Goal: Task Accomplishment & Management: Complete application form

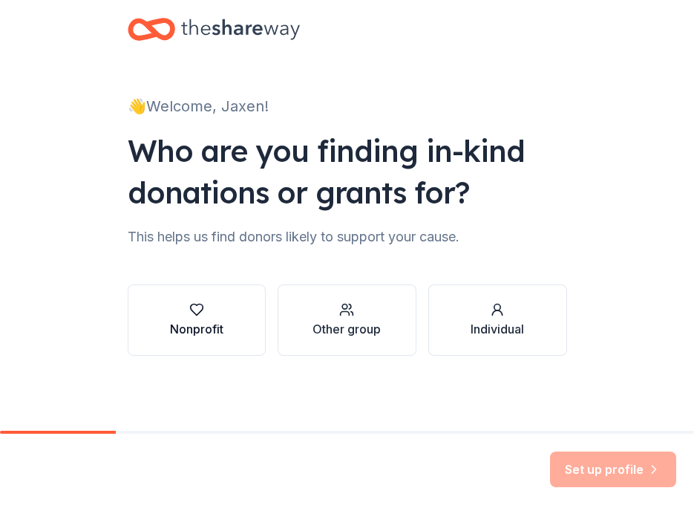
click at [210, 313] on div "button" at bounding box center [196, 309] width 53 height 15
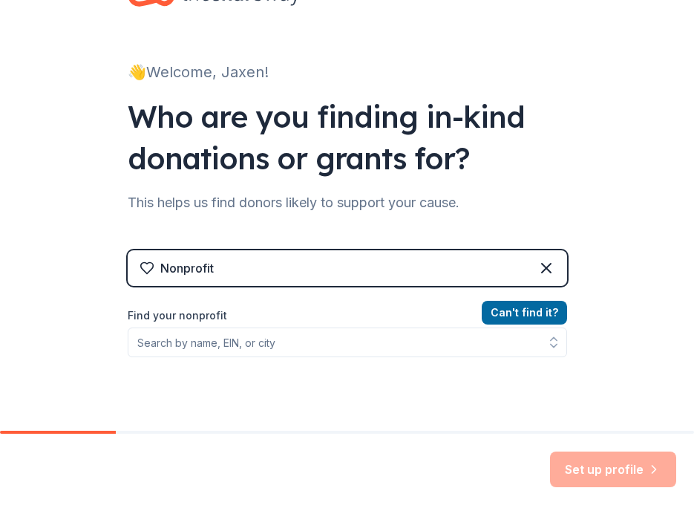
scroll to position [62, 0]
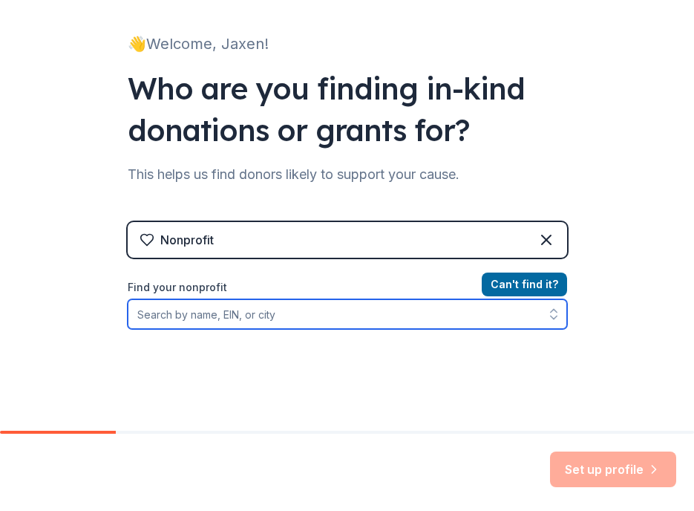
click at [235, 326] on input "Find your nonprofit" at bounding box center [348, 314] width 440 height 30
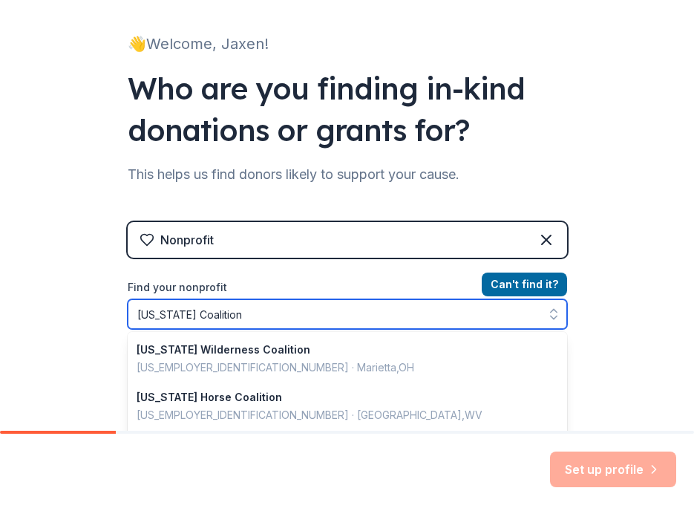
click at [221, 319] on input "West Virginia Coalition" at bounding box center [348, 314] width 440 height 30
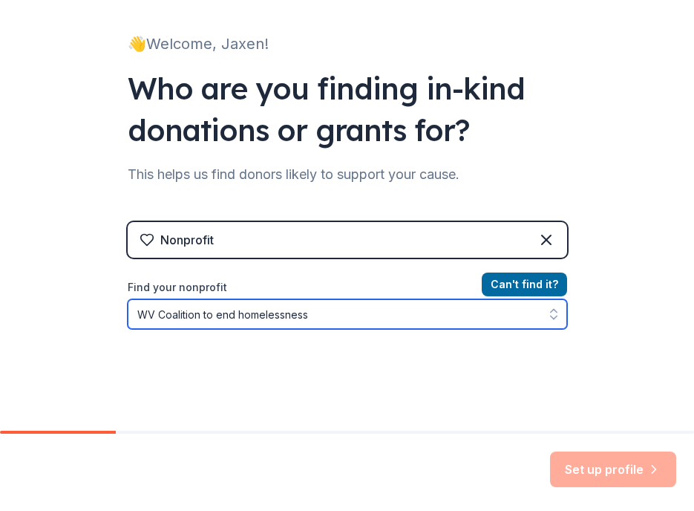
click at [149, 310] on input "WV Coalition to end homelessness" at bounding box center [348, 314] width 440 height 30
type input "West Virginia Coalition to end homelessness"
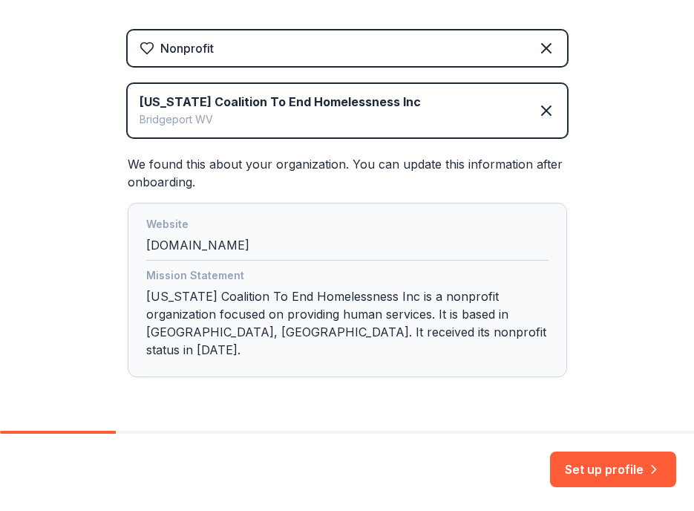
scroll to position [258, 0]
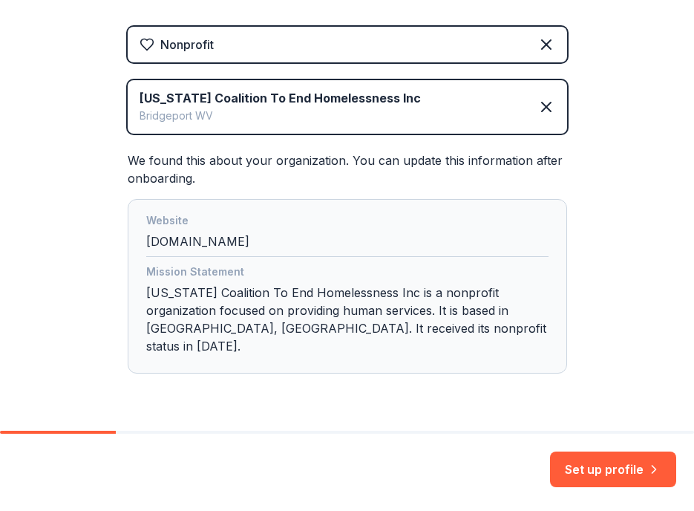
click at [197, 307] on div "Mission Statement West Virginia Coalition To End Homelessness Inc is a nonprofi…" at bounding box center [347, 312] width 403 height 98
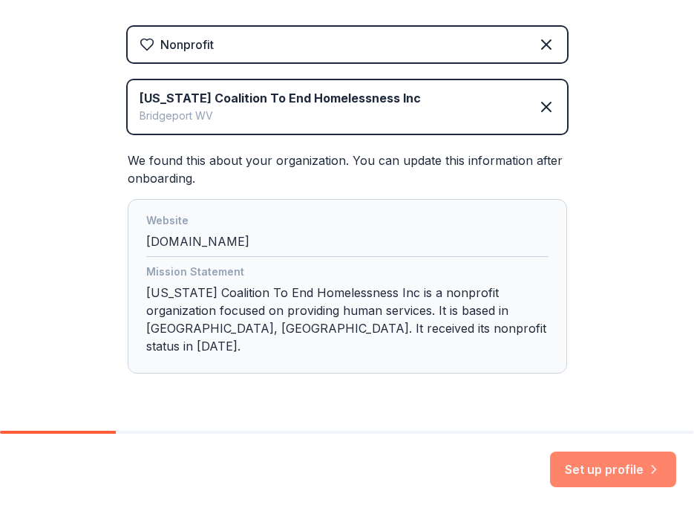
click at [601, 466] on button "Set up profile" at bounding box center [613, 470] width 126 height 36
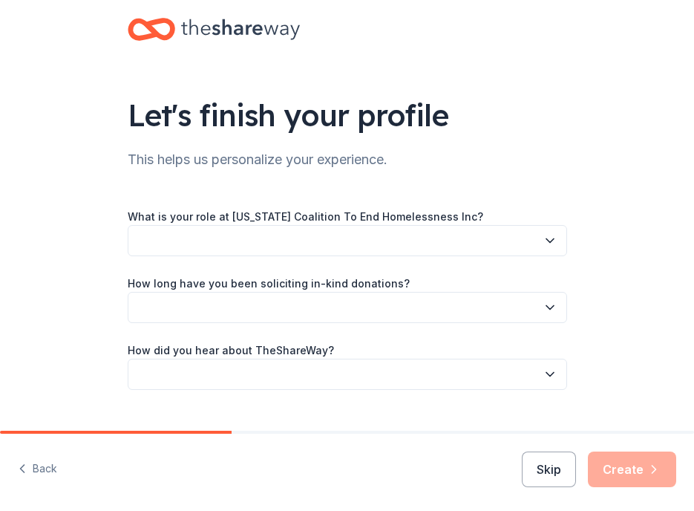
click at [327, 234] on button "button" at bounding box center [348, 240] width 440 height 31
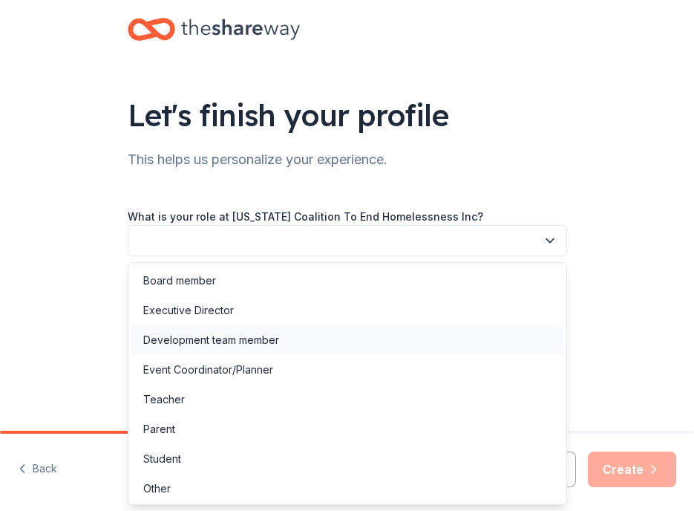
scroll to position [2, 0]
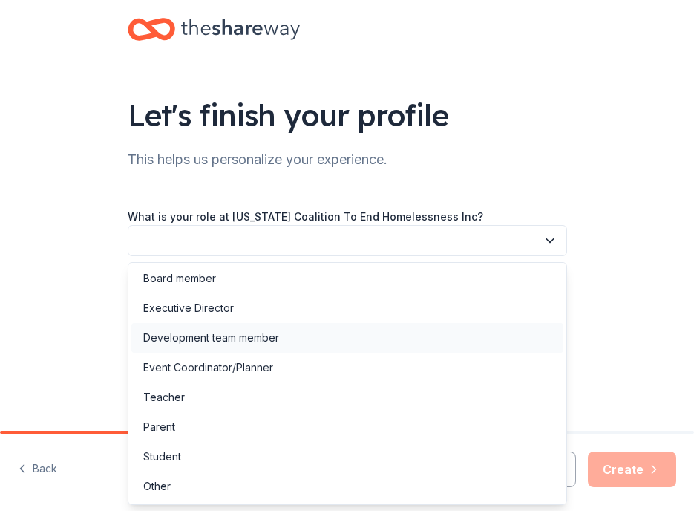
click at [272, 336] on div "Development team member" at bounding box center [211, 338] width 136 height 18
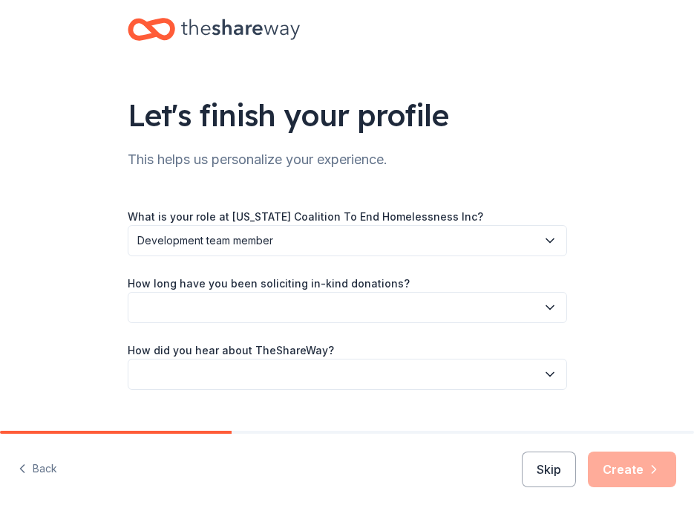
click at [277, 246] on span "Development team member" at bounding box center [337, 241] width 400 height 18
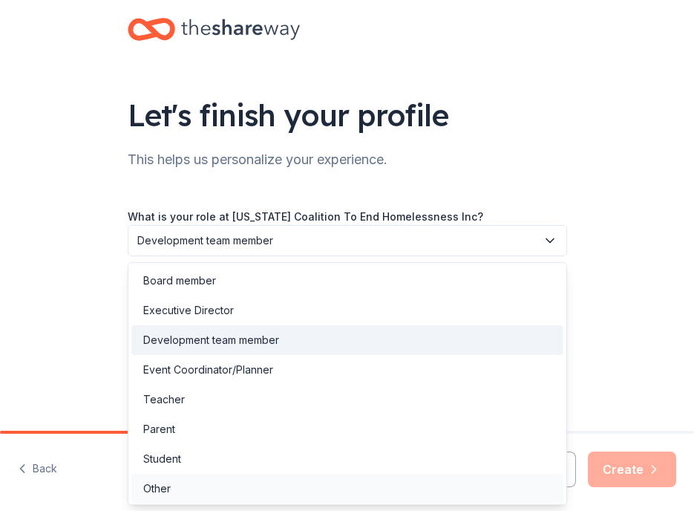
click at [199, 483] on div "Other" at bounding box center [347, 489] width 432 height 30
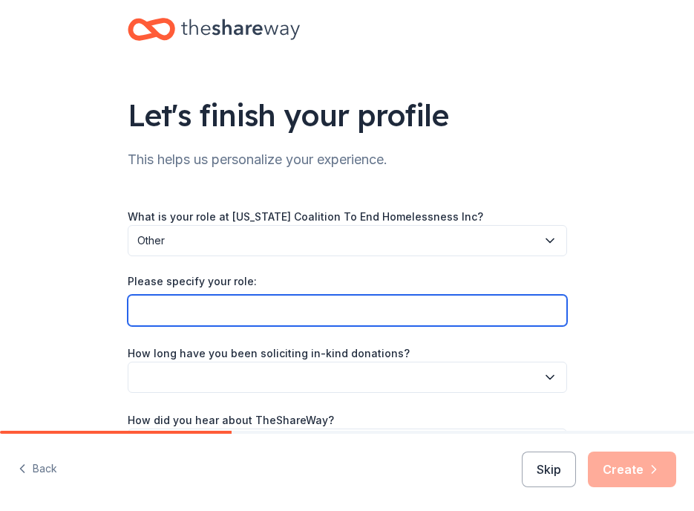
click at [246, 306] on input "Please specify your role:" at bounding box center [348, 310] width 440 height 31
type input "Director of Special Programs"
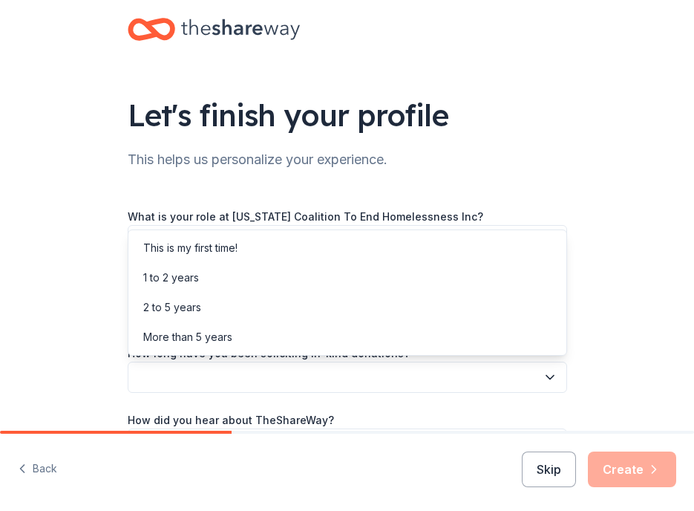
click at [291, 371] on button "button" at bounding box center [348, 377] width 440 height 31
click at [245, 258] on div "This is my first time!" at bounding box center [347, 248] width 432 height 30
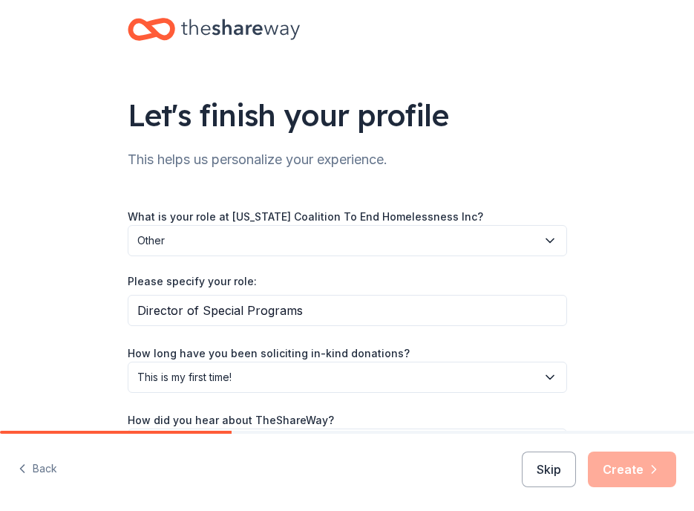
click at [100, 315] on div "Let's finish your profile This helps us personalize your experience. What is yo…" at bounding box center [347, 265] width 694 height 531
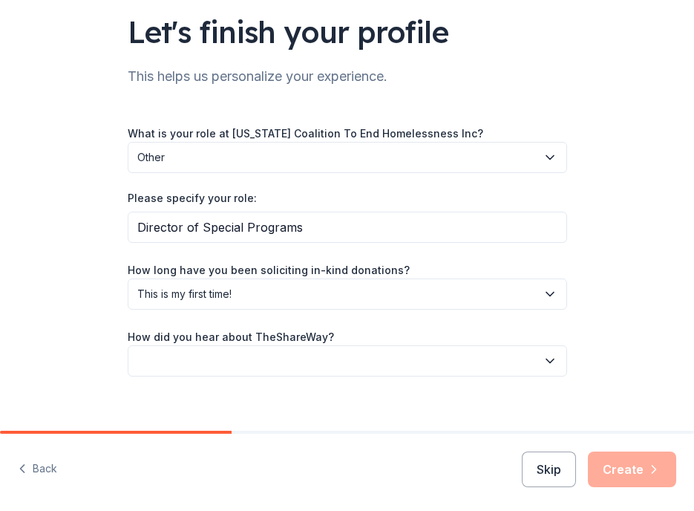
scroll to position [100, 0]
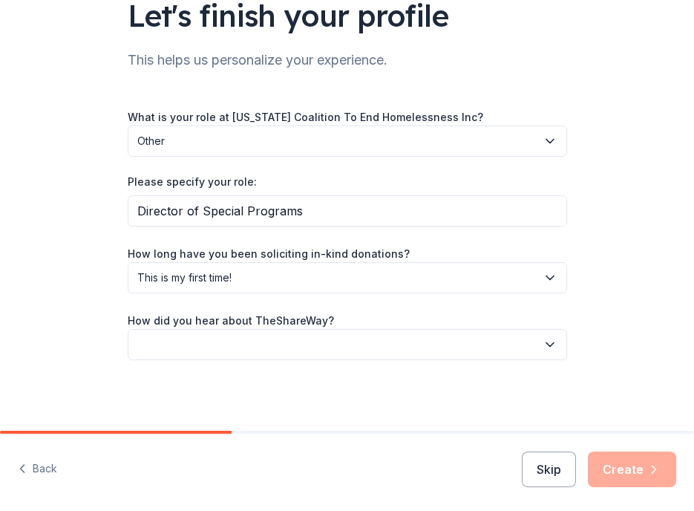
click at [185, 344] on button "button" at bounding box center [348, 344] width 440 height 31
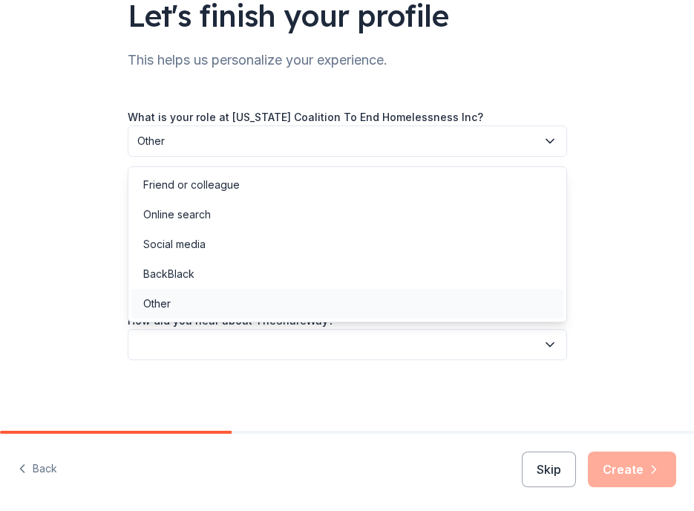
click at [175, 297] on div "Other" at bounding box center [347, 304] width 432 height 30
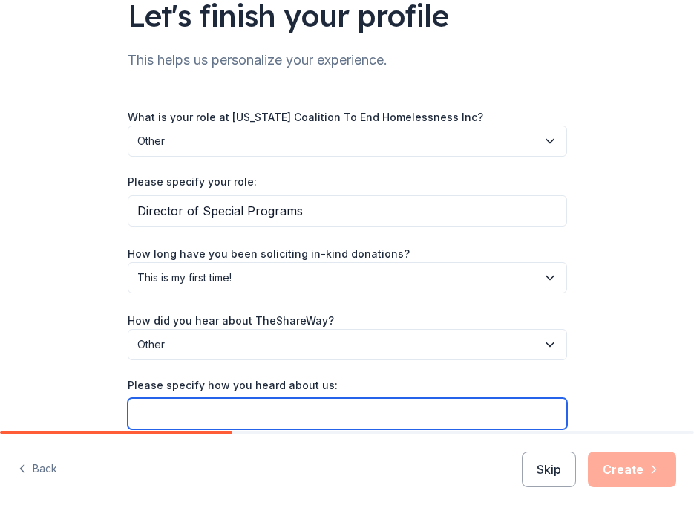
click at [206, 413] on input "Please specify how you heard about us:" at bounding box center [348, 413] width 440 height 31
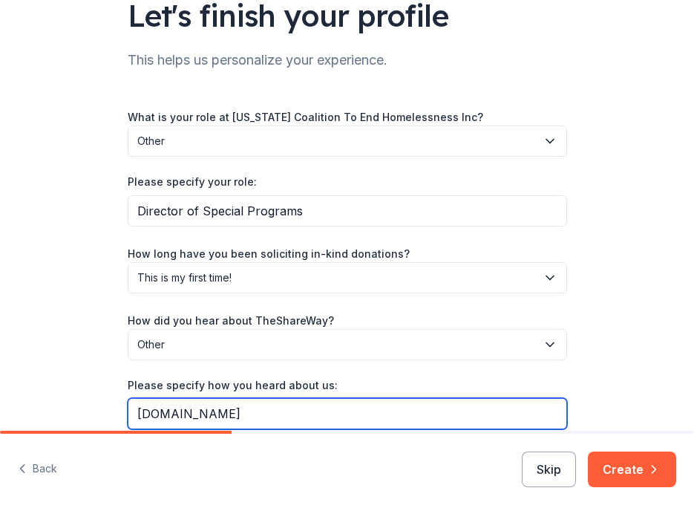
scroll to position [169, 0]
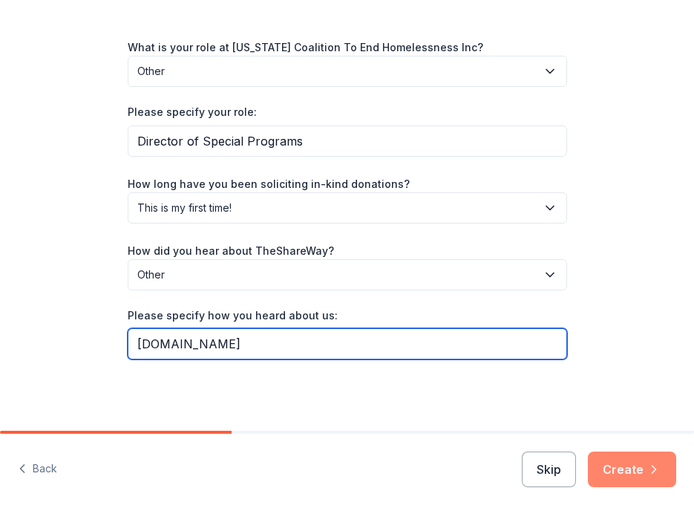
type input "GiveButter.com"
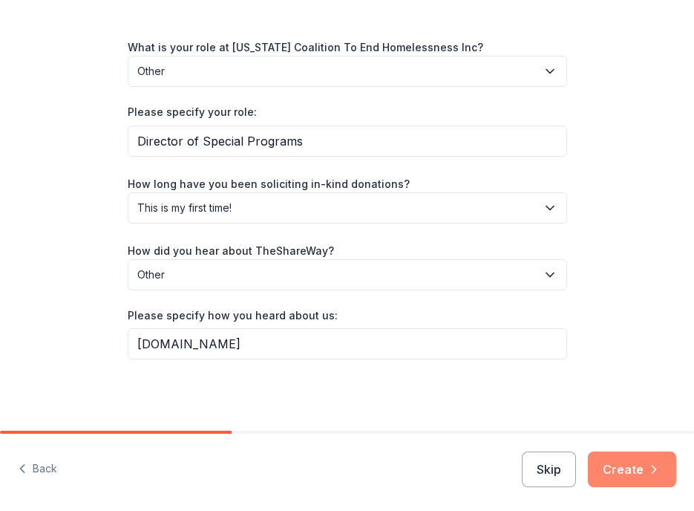
click at [633, 479] on button "Create" at bounding box center [632, 470] width 88 height 36
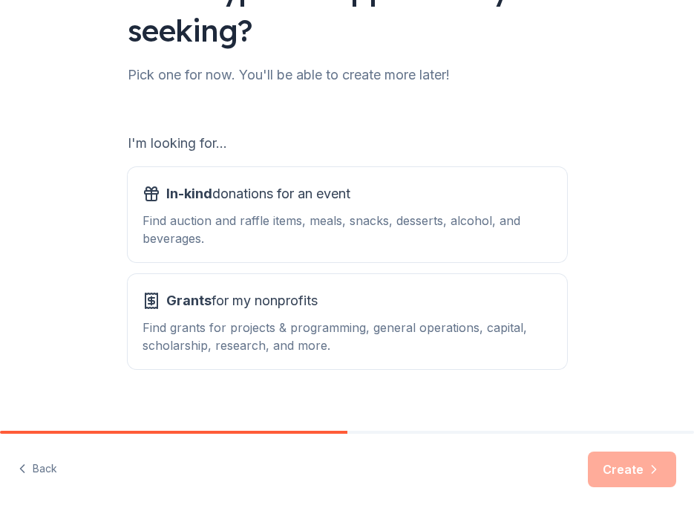
scroll to position [134, 0]
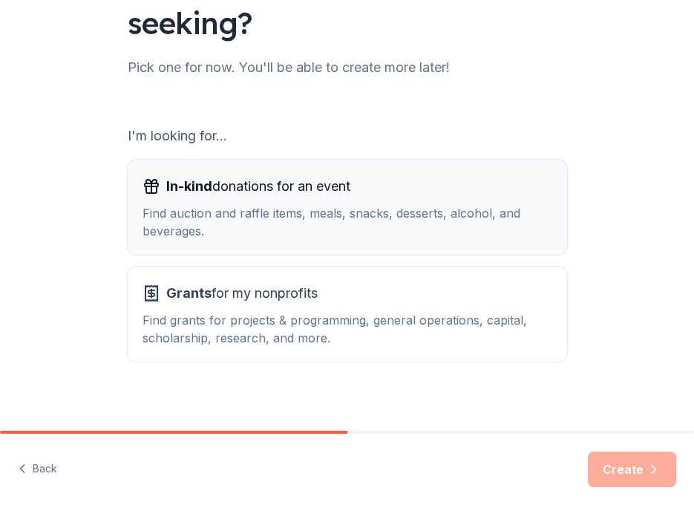
click at [215, 198] on span "In-kind donations for an event" at bounding box center [258, 187] width 184 height 24
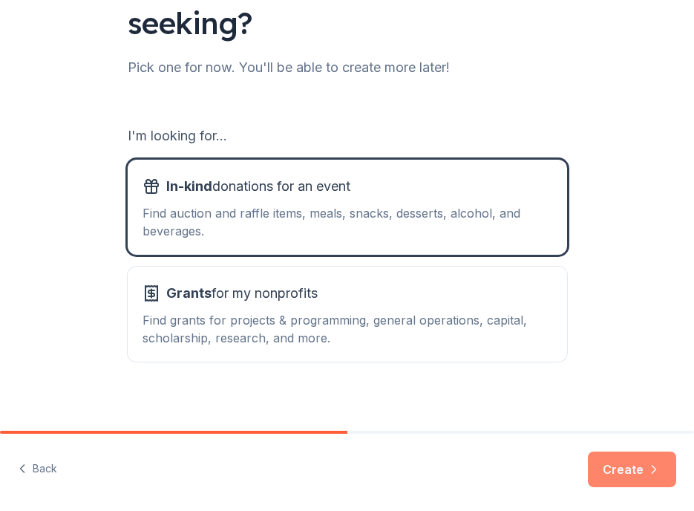
click at [618, 467] on button "Create" at bounding box center [632, 470] width 88 height 36
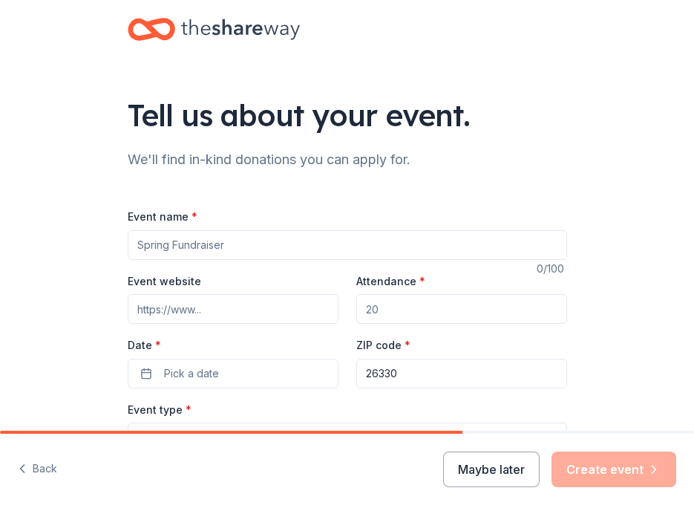
click at [324, 244] on input "Event name *" at bounding box center [348, 245] width 440 height 30
type input "2025 Silent Auction"
click at [374, 310] on input "Attendance *" at bounding box center [461, 309] width 211 height 30
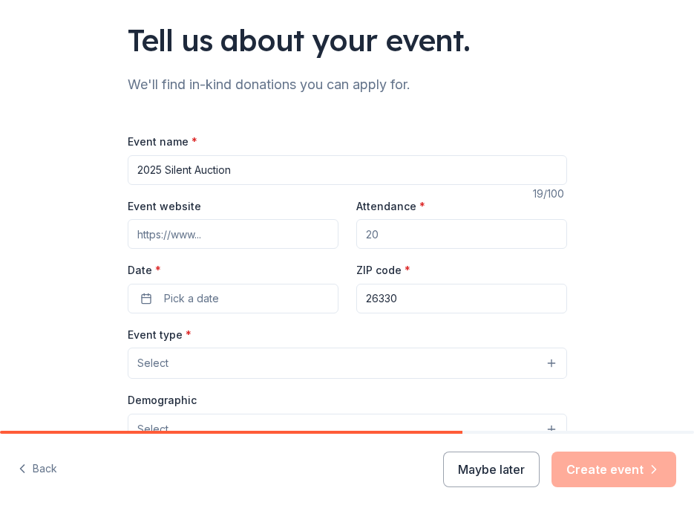
scroll to position [76, 0]
click at [209, 232] on input "Event website" at bounding box center [233, 233] width 211 height 30
paste input "https://givebutter.com/c/WVCEH2025"
type input "https://givebutter.com/c/WVCEH2025"
click at [412, 238] on input "Attendance *" at bounding box center [461, 233] width 211 height 30
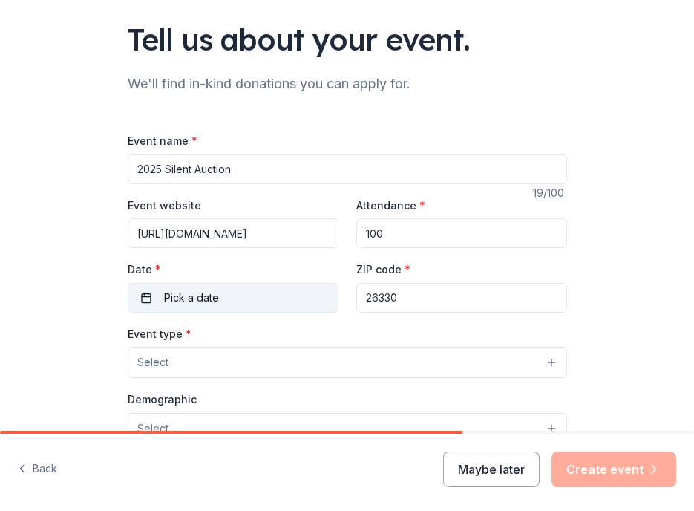
type input "100"
click at [251, 291] on button "Pick a date" at bounding box center [233, 298] width 211 height 30
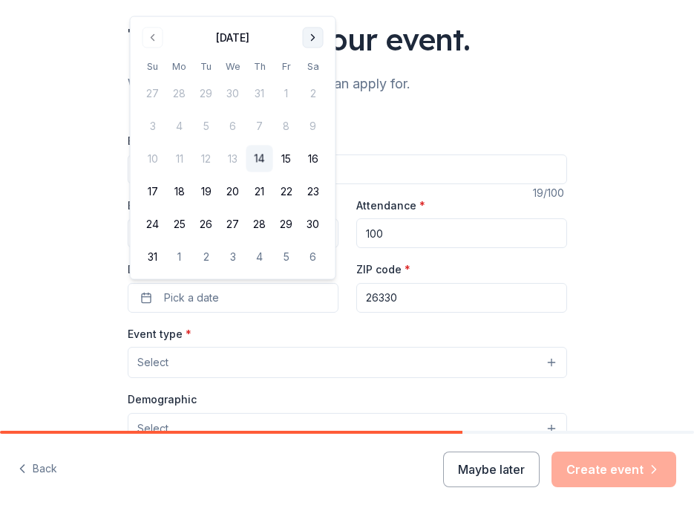
click at [313, 39] on button "Go to next month" at bounding box center [313, 37] width 21 height 21
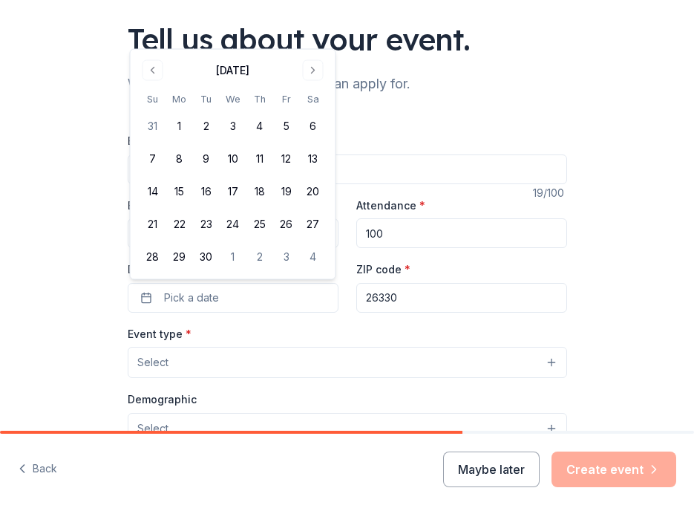
click at [311, 39] on div "Tell us about your event." at bounding box center [348, 40] width 440 height 42
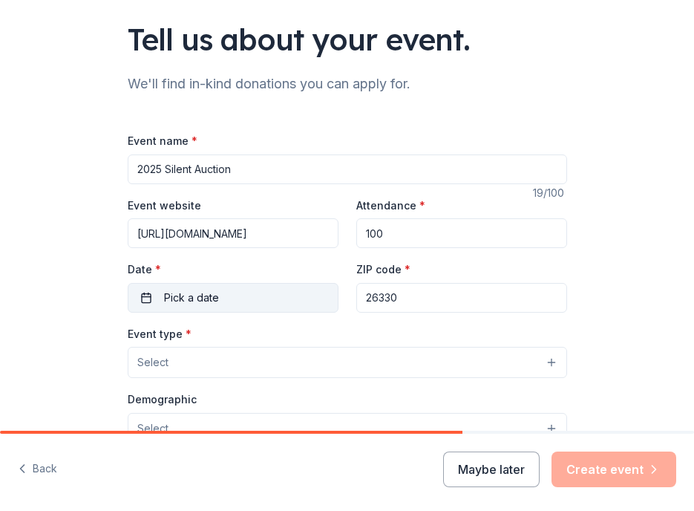
click at [213, 295] on span "Pick a date" at bounding box center [191, 298] width 55 height 18
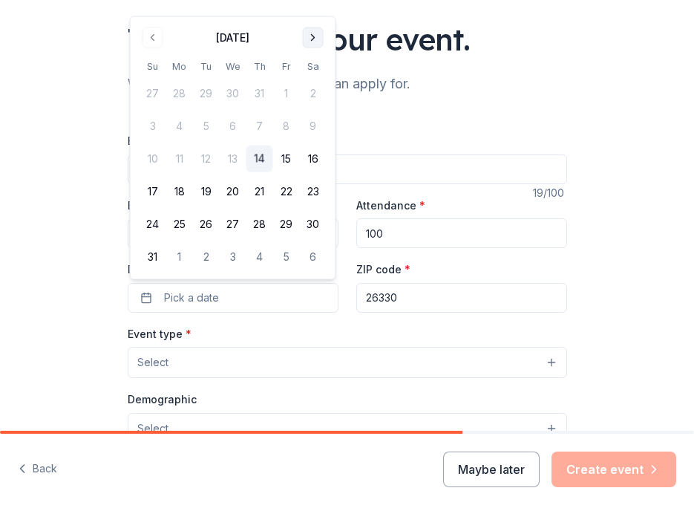
click at [315, 38] on button "Go to next month" at bounding box center [313, 37] width 21 height 21
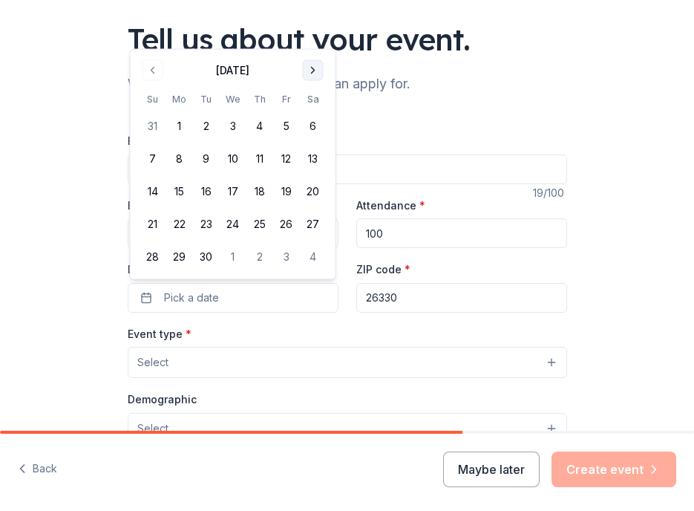
click at [310, 71] on button "Go to next month" at bounding box center [313, 70] width 21 height 21
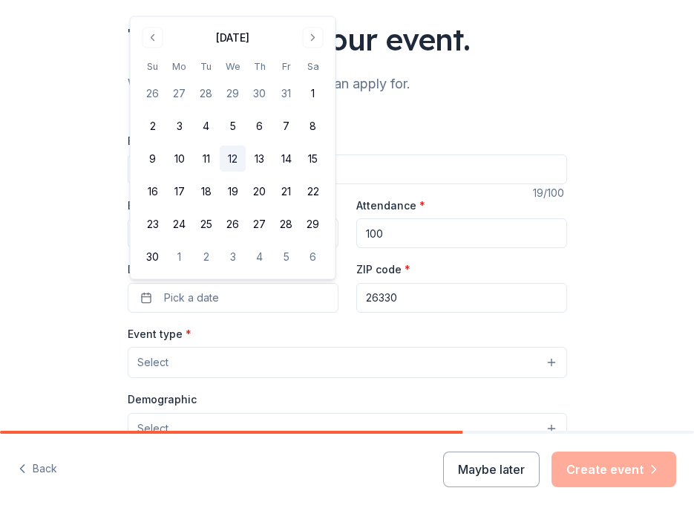
click at [234, 155] on button "12" at bounding box center [233, 159] width 27 height 27
click at [410, 332] on div "Event type * Select" at bounding box center [348, 352] width 440 height 54
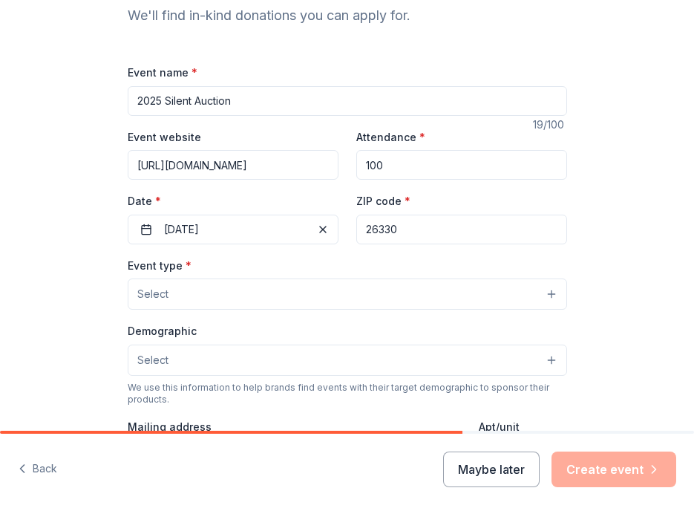
scroll to position [152, 0]
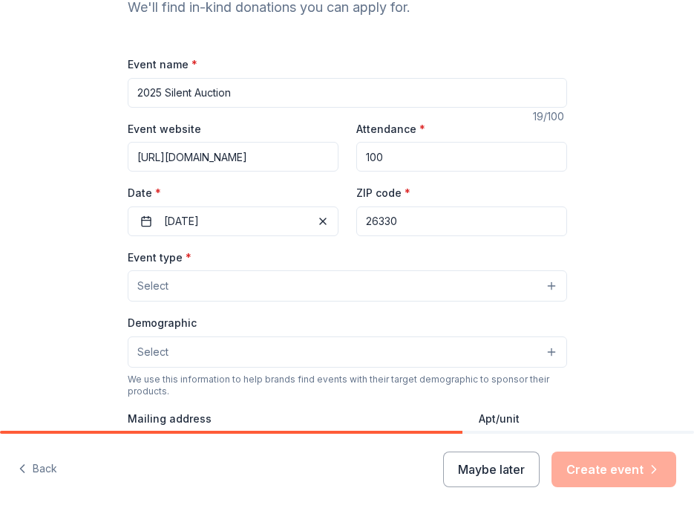
click at [339, 278] on button "Select" at bounding box center [348, 285] width 440 height 31
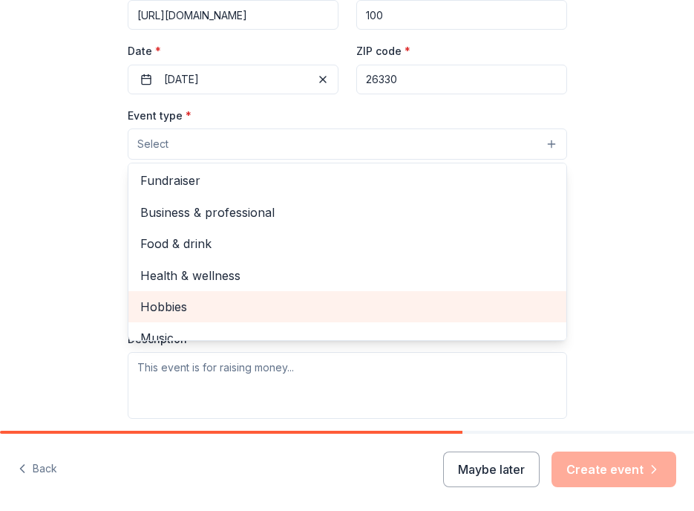
scroll to position [0, 0]
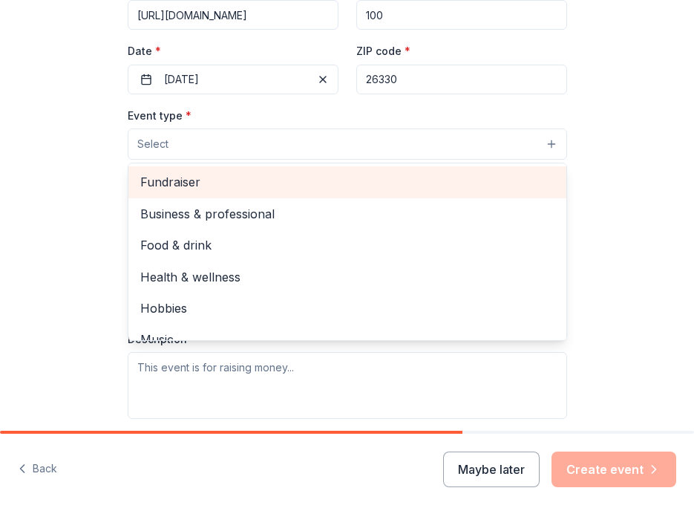
click at [286, 180] on span "Fundraiser" at bounding box center [347, 181] width 414 height 19
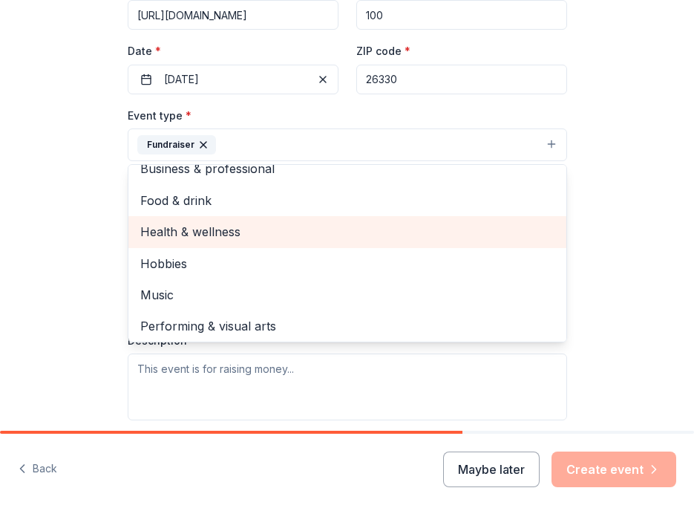
scroll to position [18, 0]
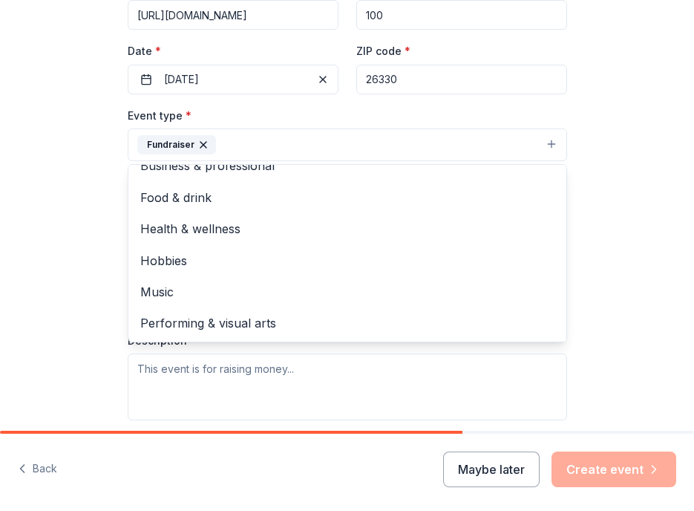
click at [636, 224] on div "Tell us about your event. We'll find in-kind donations you can apply for. Event…" at bounding box center [347, 189] width 694 height 966
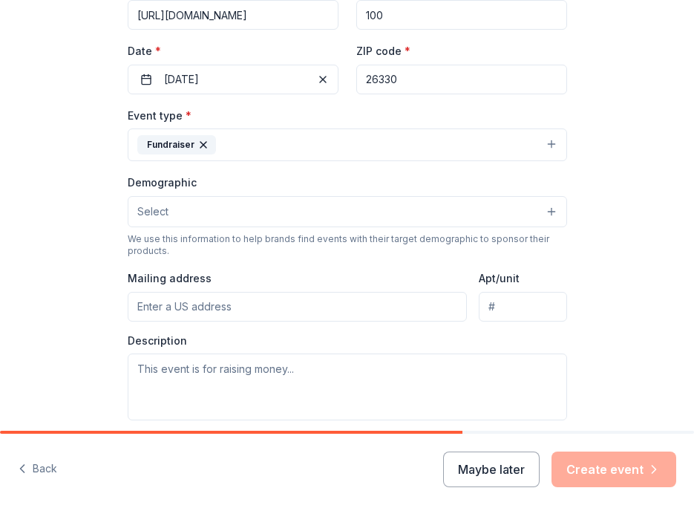
click at [304, 217] on button "Select" at bounding box center [348, 211] width 440 height 31
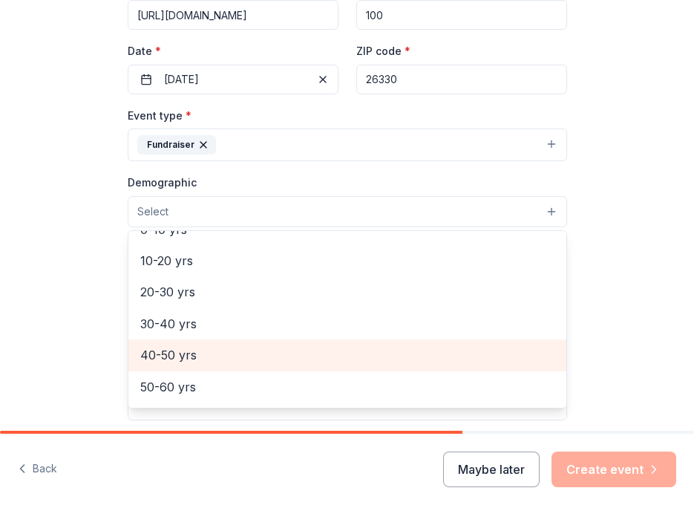
scroll to position [0, 0]
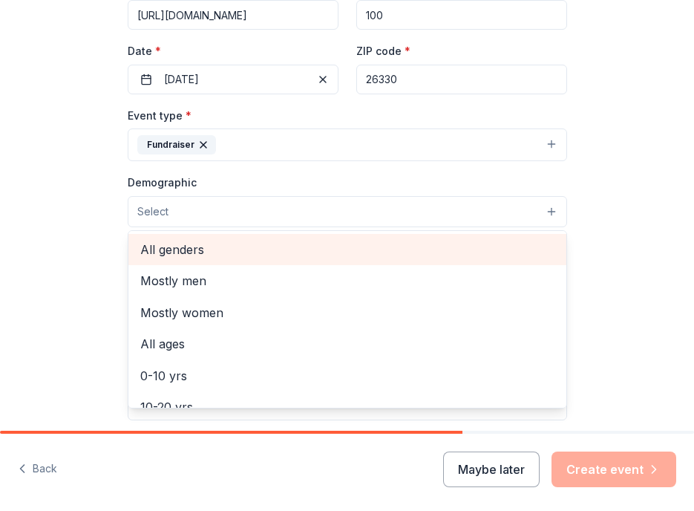
click at [266, 254] on span "All genders" at bounding box center [347, 249] width 414 height 19
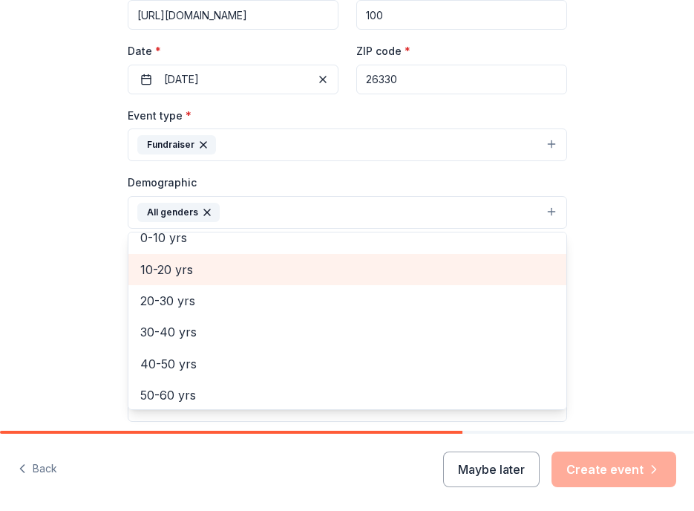
scroll to position [112, 0]
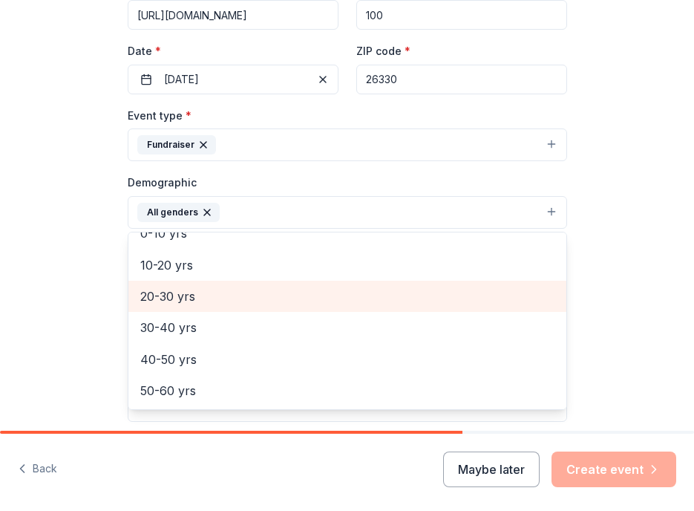
click at [241, 293] on span "20-30 yrs" at bounding box center [347, 296] width 414 height 19
click at [233, 293] on span "30-40 yrs" at bounding box center [347, 296] width 414 height 19
click at [233, 293] on span "40-50 yrs" at bounding box center [347, 296] width 414 height 19
click at [233, 293] on span "50-60 yrs" at bounding box center [347, 296] width 414 height 19
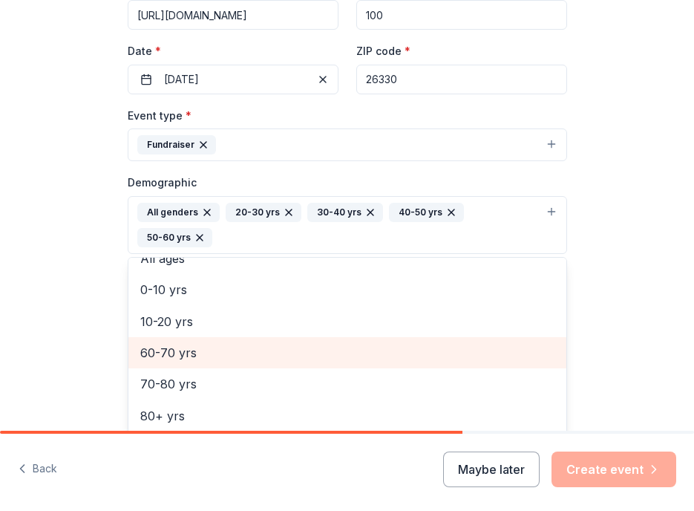
click at [229, 343] on span "60-70 yrs" at bounding box center [347, 352] width 414 height 19
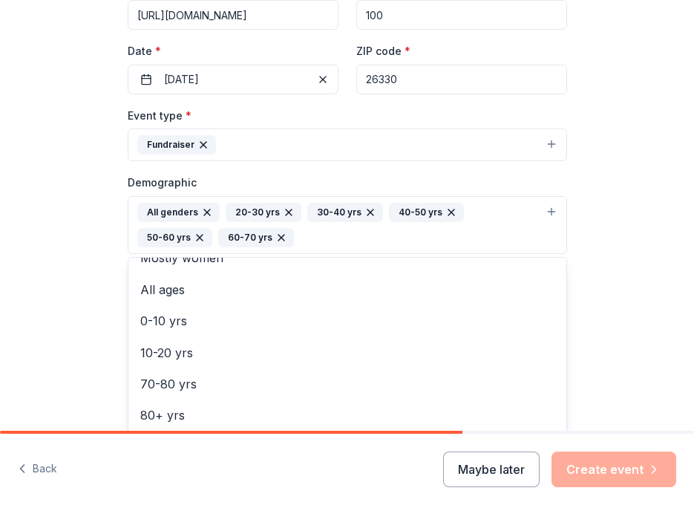
click at [605, 269] on div "Tell us about your event. We'll find in-kind donations you can apply for. Event…" at bounding box center [347, 202] width 694 height 993
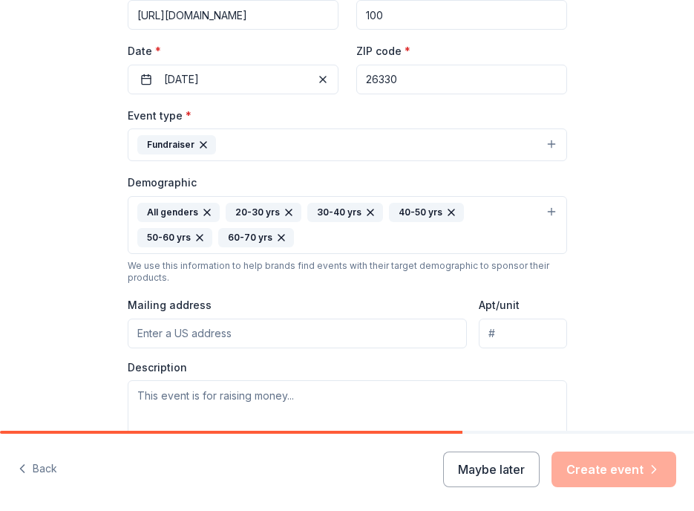
click at [336, 333] on input "Mailing address" at bounding box center [298, 334] width 340 height 30
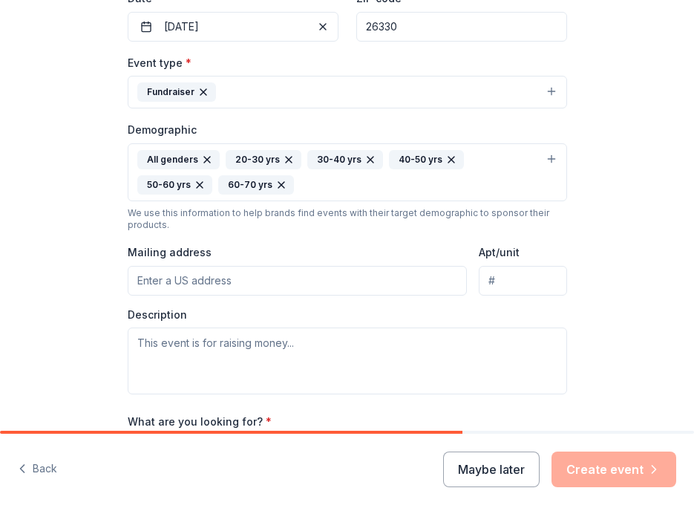
scroll to position [348, 0]
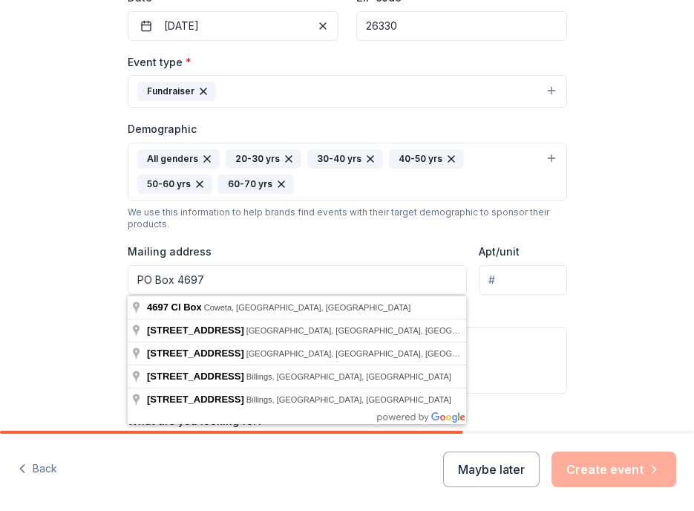
click at [547, 277] on input "Apt/unit" at bounding box center [523, 280] width 88 height 30
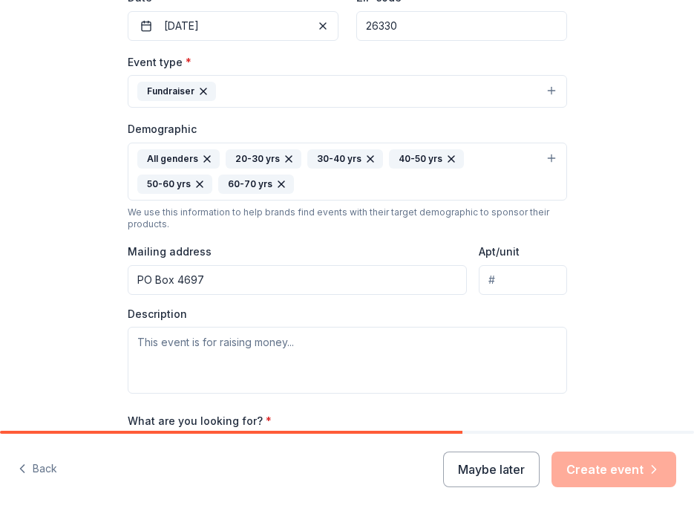
click at [352, 282] on input "PO Box 4697" at bounding box center [298, 280] width 340 height 30
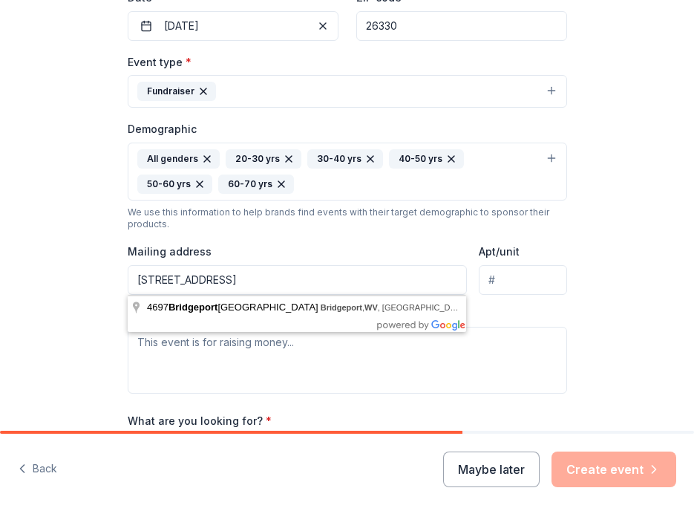
type input "PO Box 4697, Bridgeport, WV 26330"
click at [527, 274] on input "Apt/unit" at bounding box center [523, 280] width 88 height 30
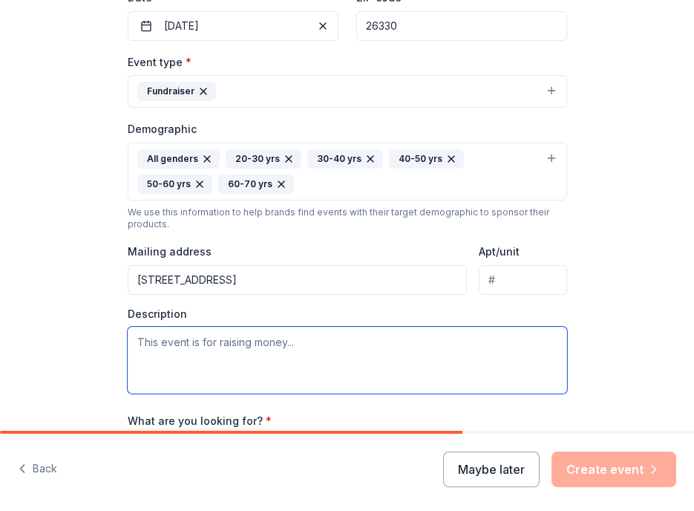
click at [395, 375] on textarea at bounding box center [348, 360] width 440 height 67
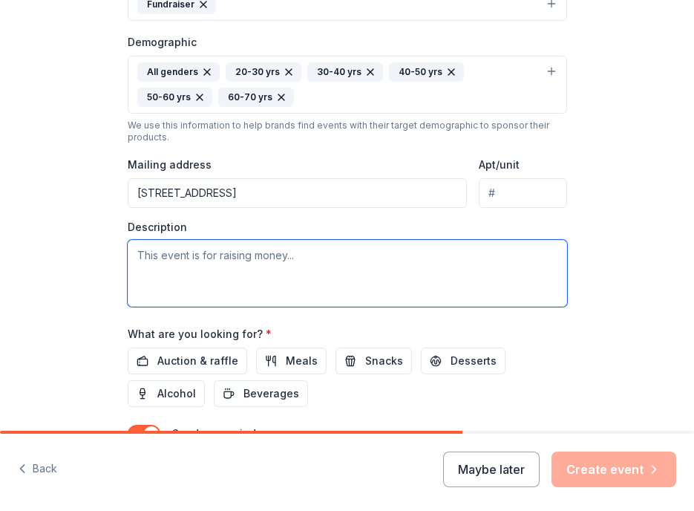
scroll to position [437, 0]
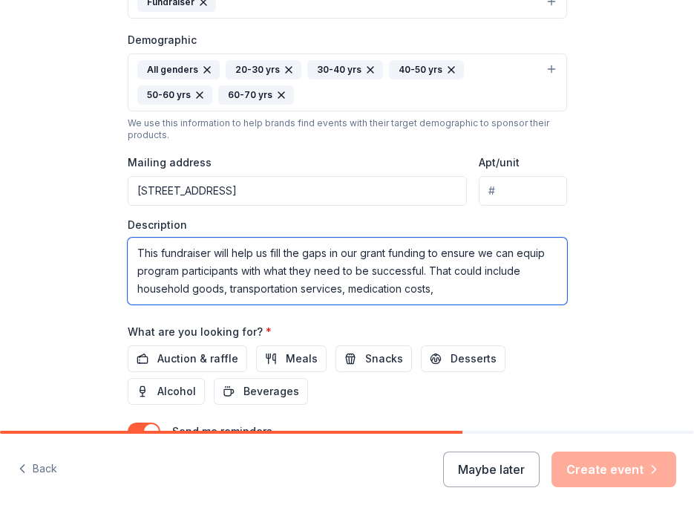
click at [350, 294] on textarea "This fundraiser will help us fill the gaps in our grant funding to ensure we ca…" at bounding box center [348, 271] width 440 height 67
click at [530, 287] on textarea "This fundraiser will help us fill the gaps in our grant funding to ensure we ca…" at bounding box center [348, 271] width 440 height 67
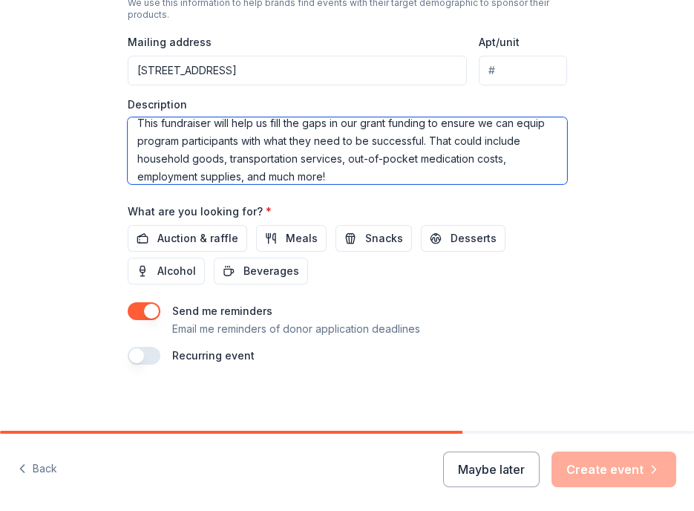
scroll to position [562, 0]
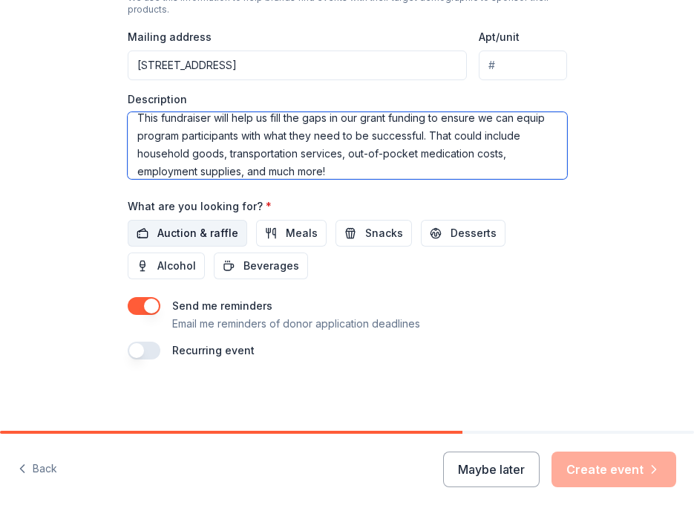
type textarea "This fundraiser will help us fill the gaps in our grant funding to ensure we ca…"
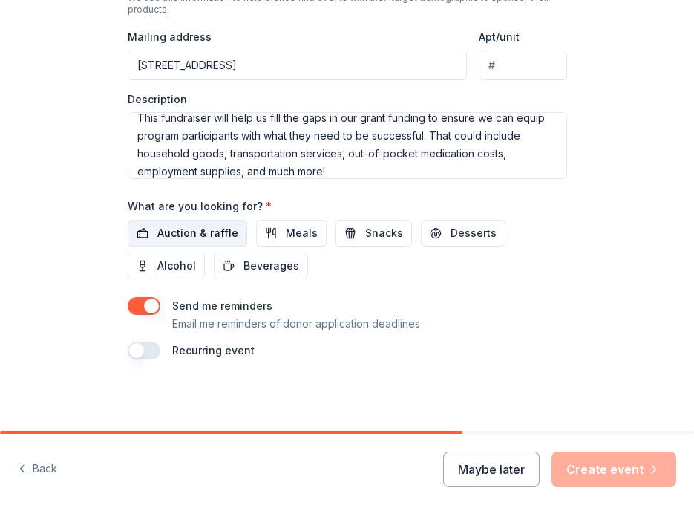
click at [214, 235] on span "Auction & raffle" at bounding box center [197, 233] width 81 height 18
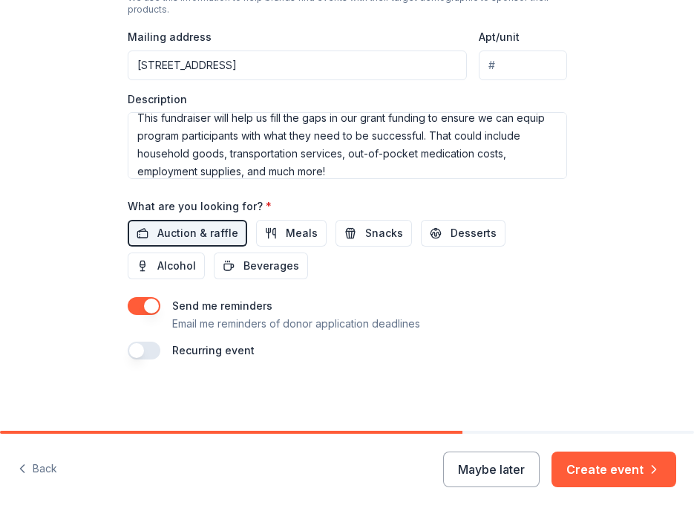
click at [151, 309] on button "button" at bounding box center [144, 306] width 33 height 18
click at [144, 305] on button "button" at bounding box center [144, 306] width 33 height 18
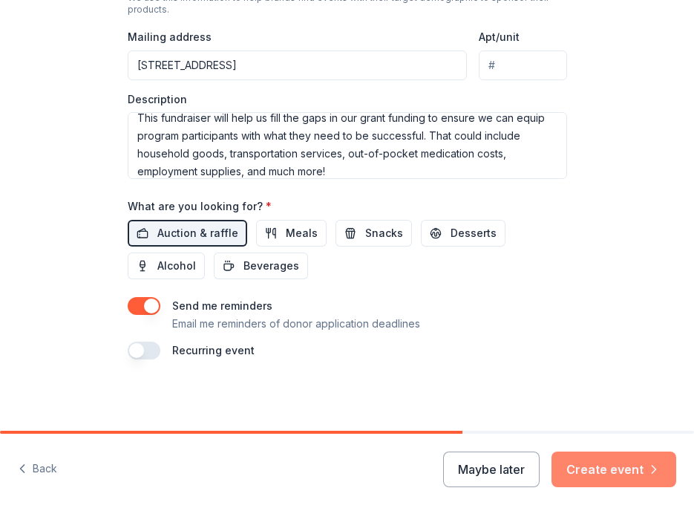
click at [625, 470] on button "Create event" at bounding box center [614, 470] width 125 height 36
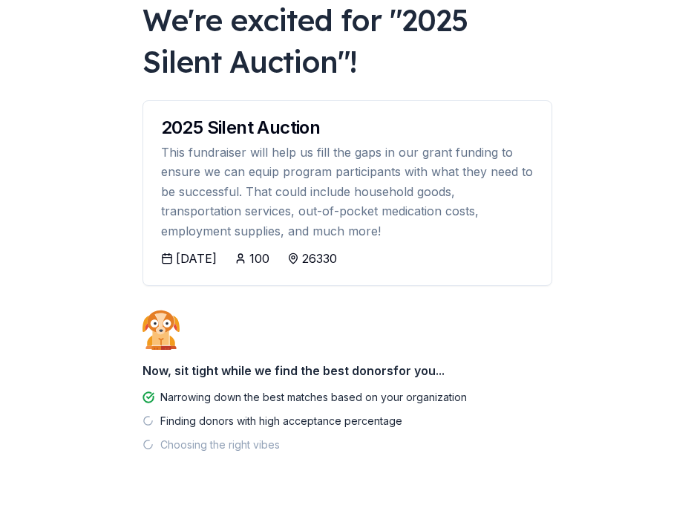
scroll to position [136, 0]
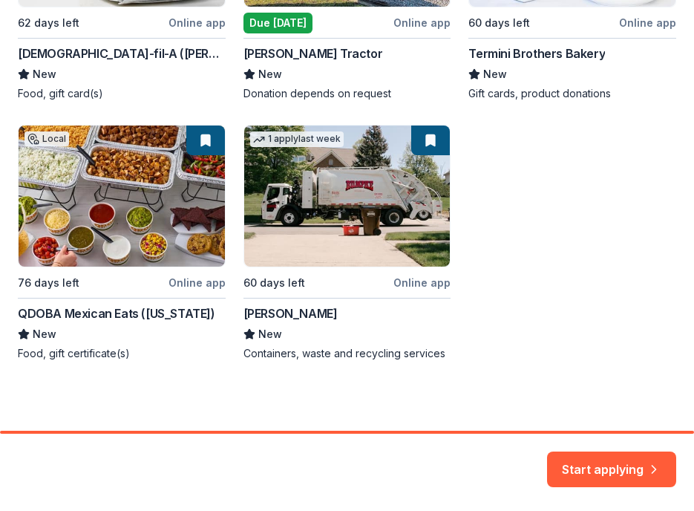
scroll to position [415, 0]
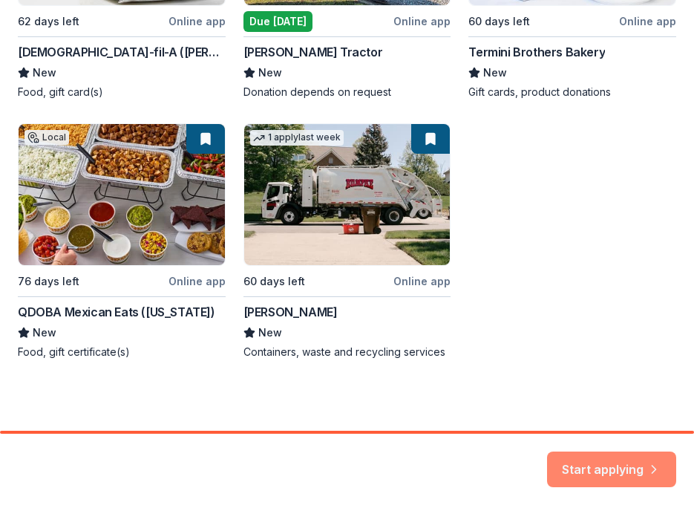
click at [616, 466] on button "Start applying" at bounding box center [611, 461] width 129 height 36
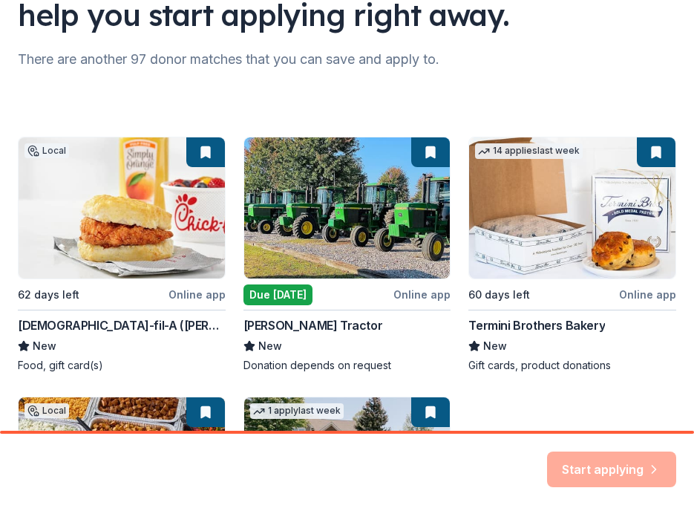
scroll to position [109, 0]
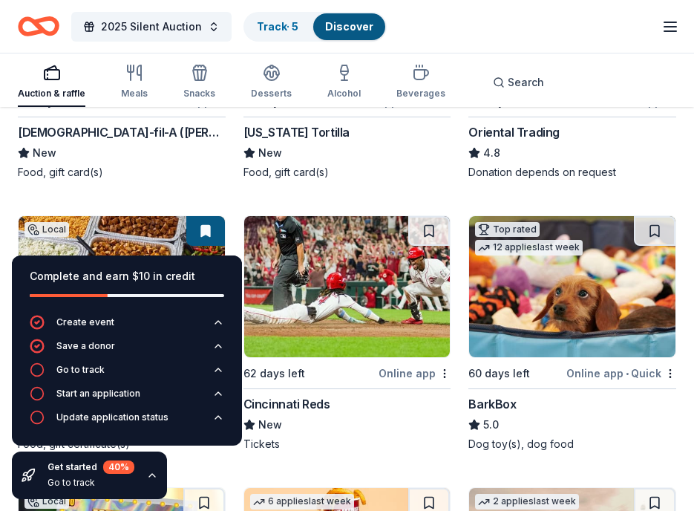
scroll to position [347, 0]
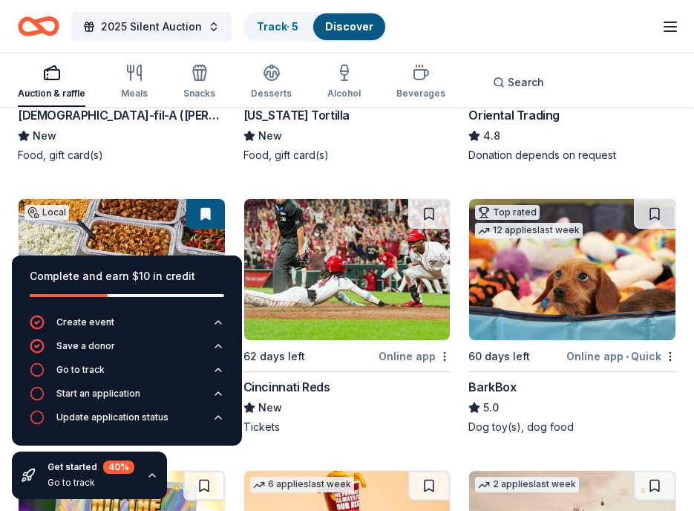
click at [149, 475] on icon "button" at bounding box center [152, 475] width 6 height 3
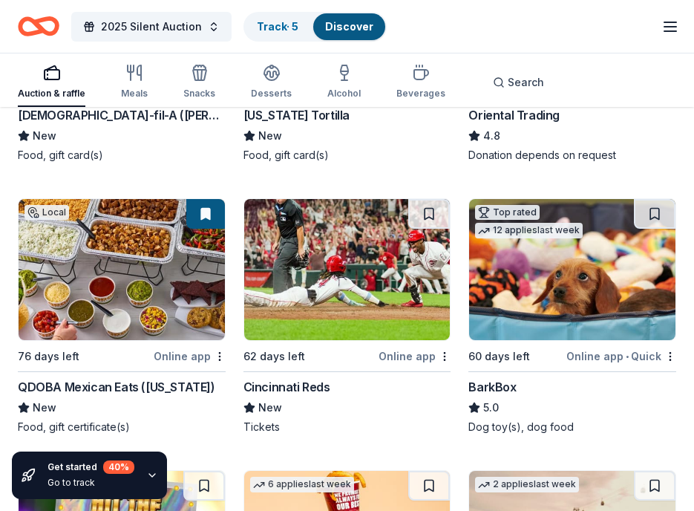
click at [152, 472] on icon "button" at bounding box center [152, 475] width 12 height 12
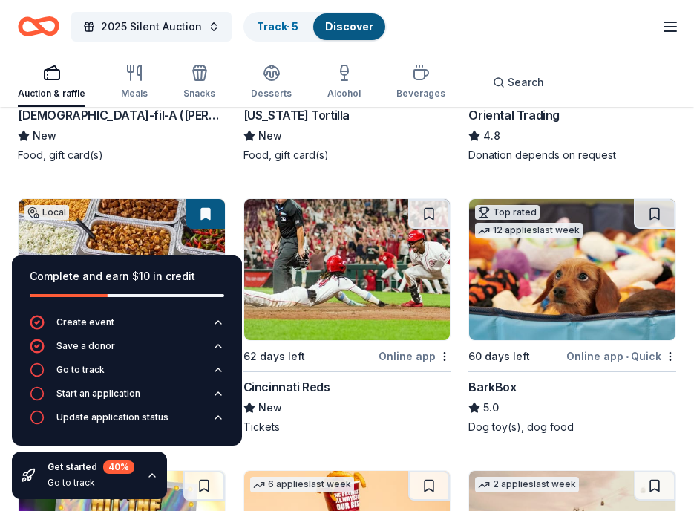
click at [152, 472] on icon "button" at bounding box center [152, 475] width 12 height 12
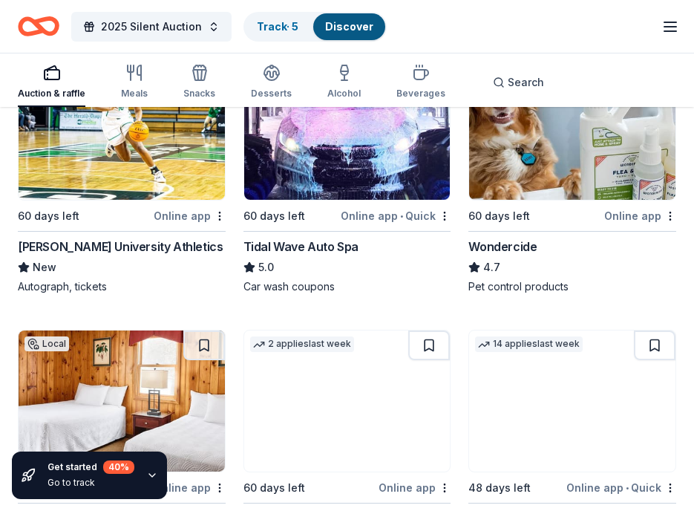
scroll to position [1032, 0]
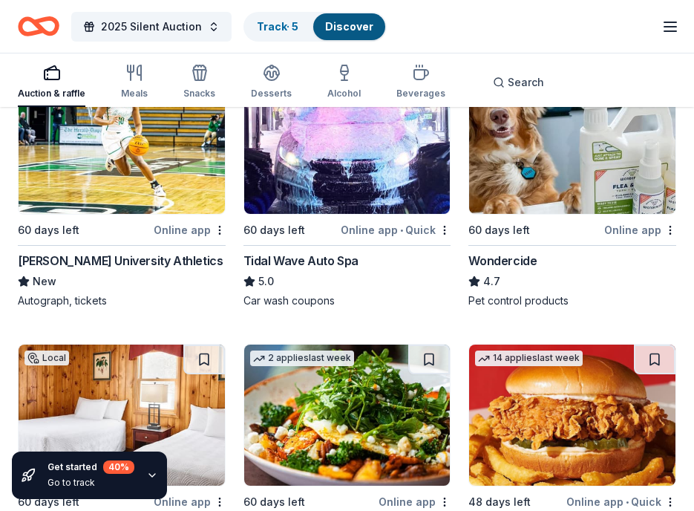
click at [137, 257] on div "Marshall University Athletics" at bounding box center [120, 261] width 205 height 18
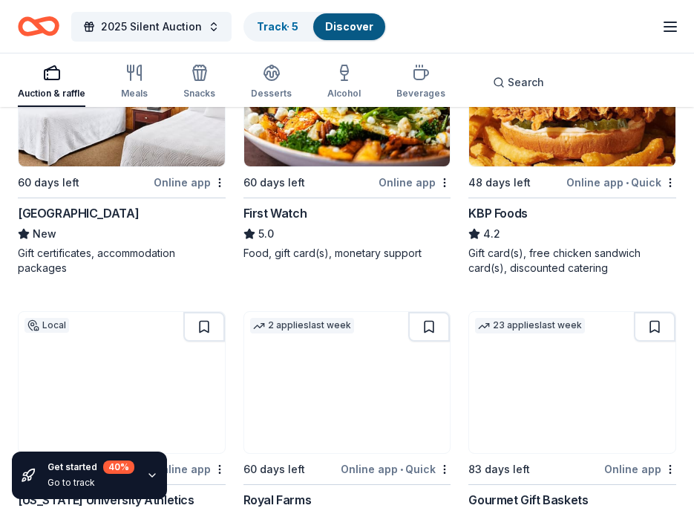
scroll to position [1346, 0]
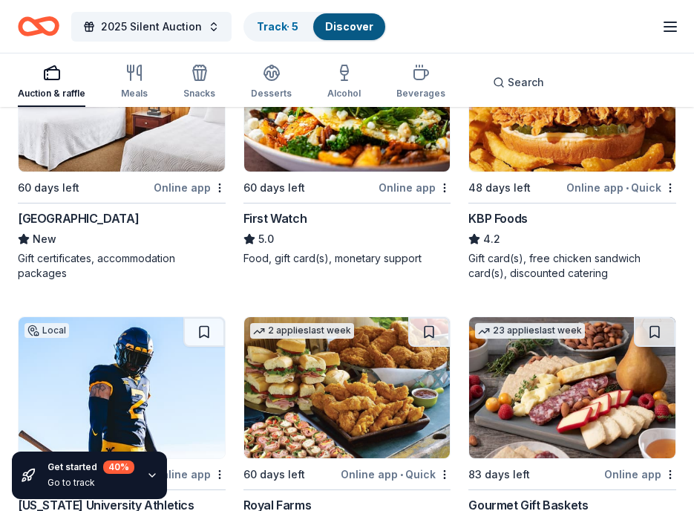
click at [100, 217] on div "Oglebay Park Resort" at bounding box center [78, 218] width 121 height 18
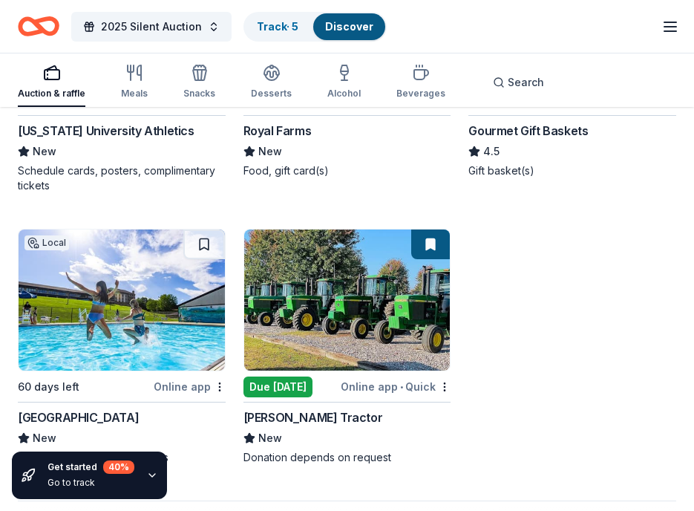
scroll to position [1719, 0]
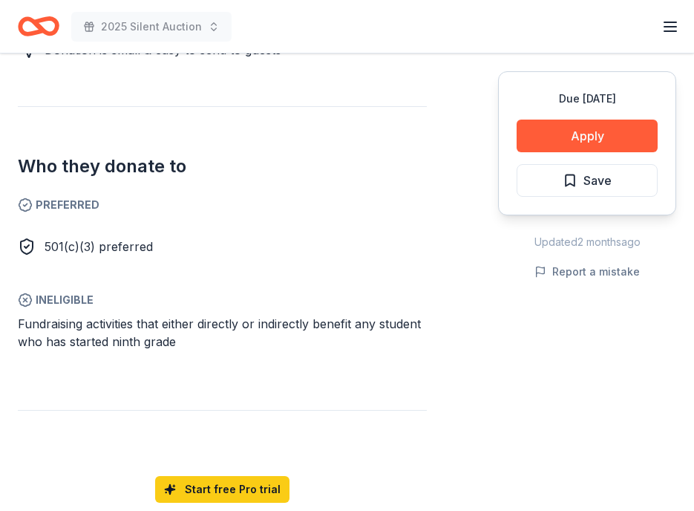
scroll to position [789, 0]
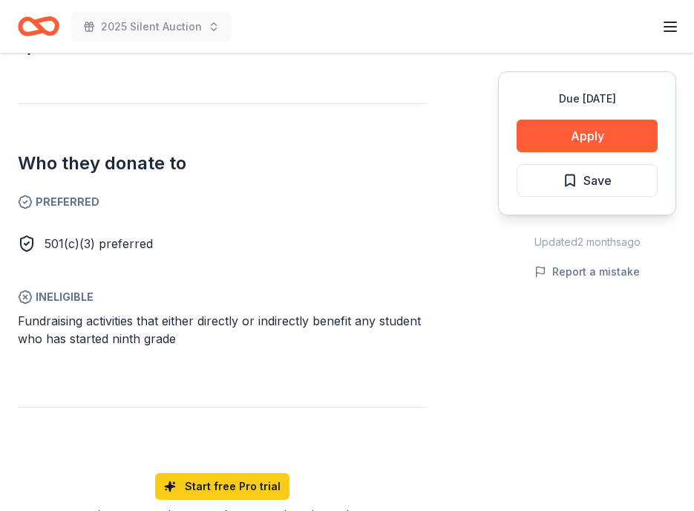
click at [60, 302] on span "Ineligible" at bounding box center [222, 297] width 409 height 18
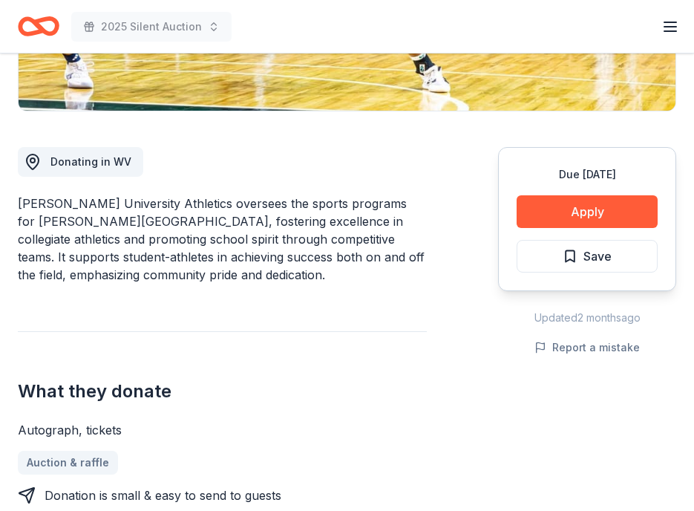
scroll to position [423, 0]
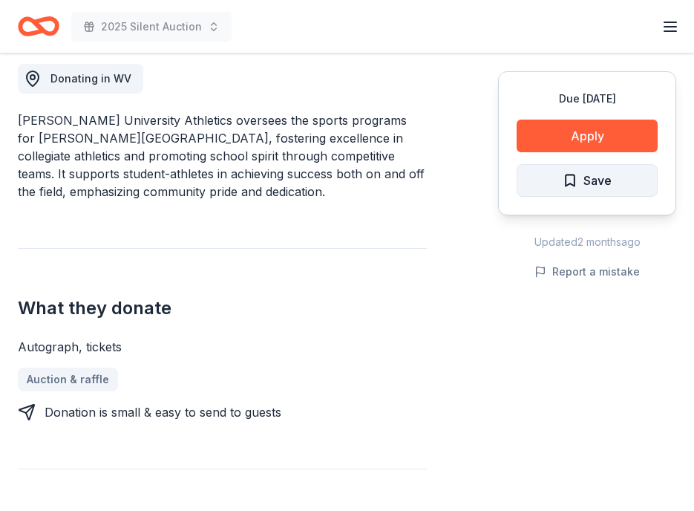
click at [573, 186] on span "Save" at bounding box center [587, 180] width 49 height 19
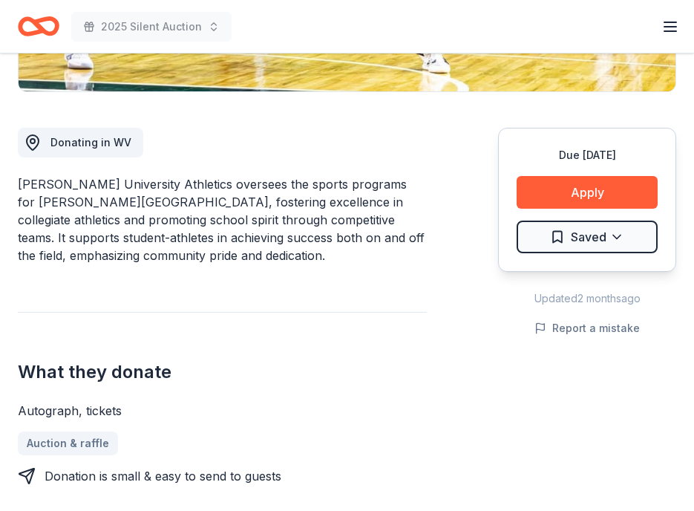
scroll to position [123, 0]
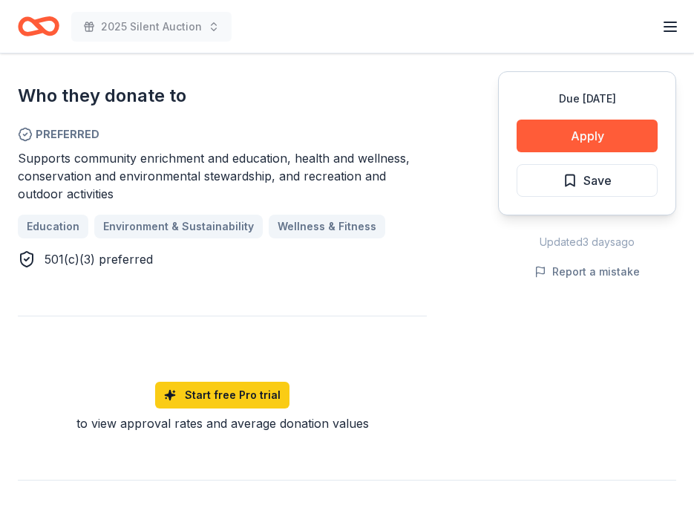
scroll to position [804, 0]
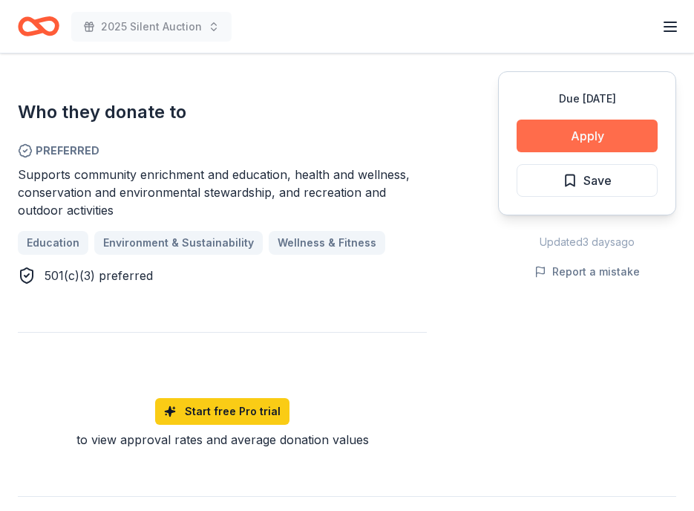
click at [576, 140] on button "Apply" at bounding box center [587, 136] width 141 height 33
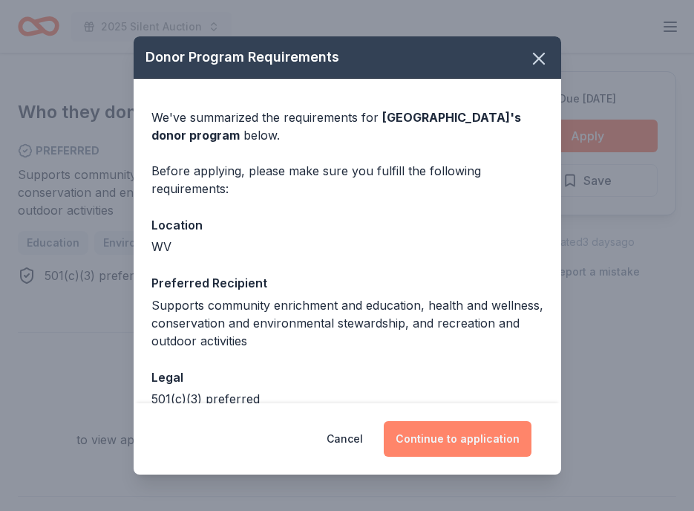
click at [446, 435] on button "Continue to application" at bounding box center [458, 439] width 148 height 36
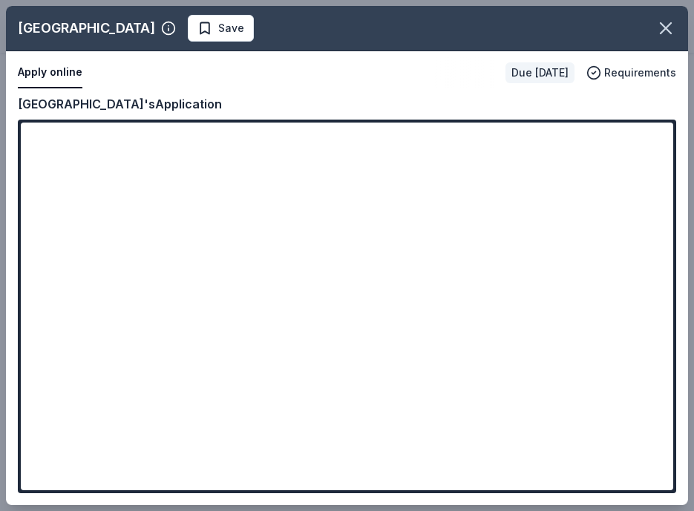
click at [654, 135] on div "Oglebay Park Resort Save Apply online Due in 60 days Requirements Copy and past…" at bounding box center [347, 255] width 683 height 499
click at [660, 131] on div "Oglebay Park Resort Save Apply online Due in 60 days Requirements Copy and past…" at bounding box center [347, 255] width 683 height 499
click at [221, 30] on div "Oglebay Park Resort Save Apply online Due in 60 days Requirements Copy and past…" at bounding box center [347, 255] width 683 height 499
click at [195, 28] on div "Oglebay Park Resort Save Apply online Due in 60 days Requirements Copy and past…" at bounding box center [347, 255] width 683 height 499
click at [670, 21] on icon "button" at bounding box center [666, 28] width 21 height 21
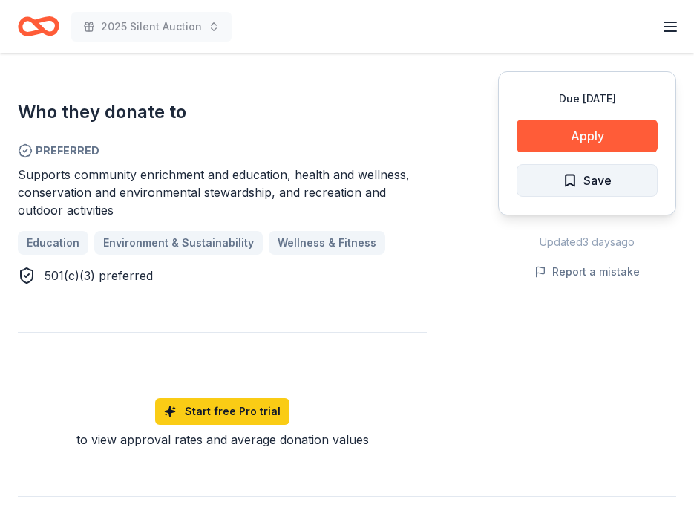
click at [576, 175] on span "Save" at bounding box center [587, 180] width 49 height 19
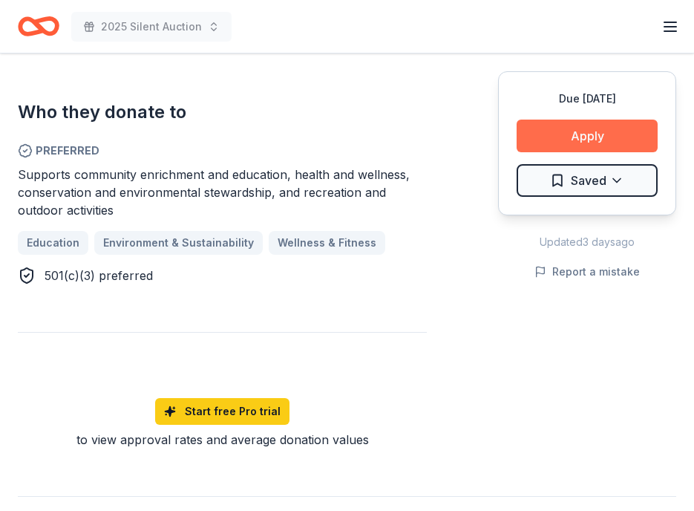
click at [572, 129] on button "Apply" at bounding box center [587, 136] width 141 height 33
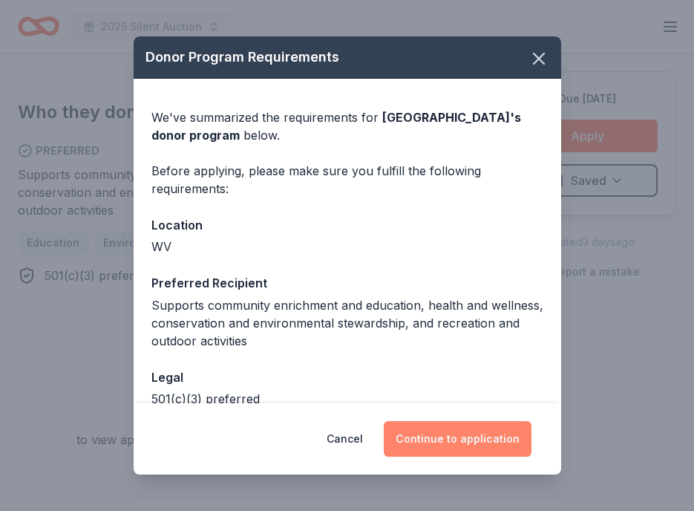
click at [430, 440] on button "Continue to application" at bounding box center [458, 439] width 148 height 36
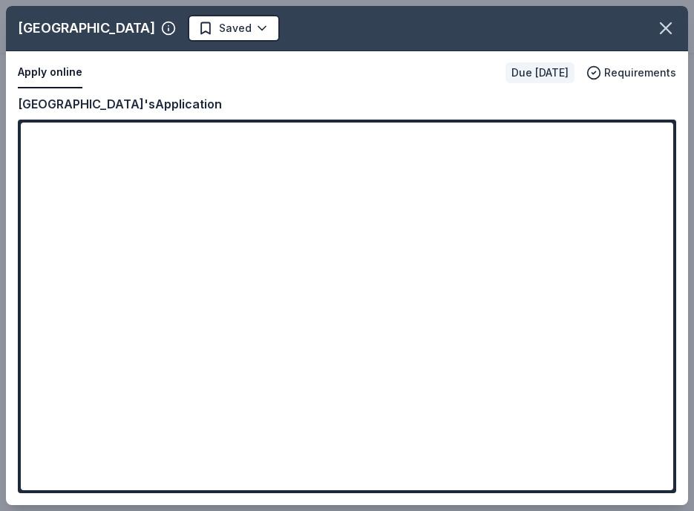
click at [408, 400] on div "Oglebay Park Resort Saved Apply online Due in 60 days Requirements Copy and pas…" at bounding box center [347, 255] width 683 height 499
click at [469, 412] on div "Oglebay Park Resort Saved Apply online Due in 60 days Requirements Copy and pas…" at bounding box center [347, 255] width 683 height 499
click at [60, 76] on div "Oglebay Park Resort Saved Apply online Due in 60 days Requirements Copy and pas…" at bounding box center [347, 255] width 683 height 499
click at [164, 28] on div "Oglebay Park Resort Saved Apply online Due in 60 days Requirements Copy and pas…" at bounding box center [347, 255] width 683 height 499
click at [116, 33] on div "Oglebay Park Resort Saved Apply online Due in 60 days Requirements Copy and pas…" at bounding box center [347, 255] width 683 height 499
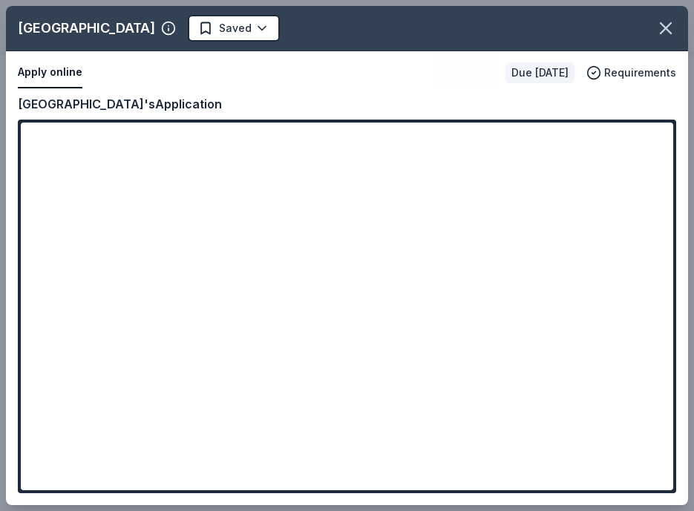
click at [351, 100] on div "Oglebay Park Resort Saved Apply online Due in 60 days Requirements Copy and pas…" at bounding box center [347, 255] width 683 height 499
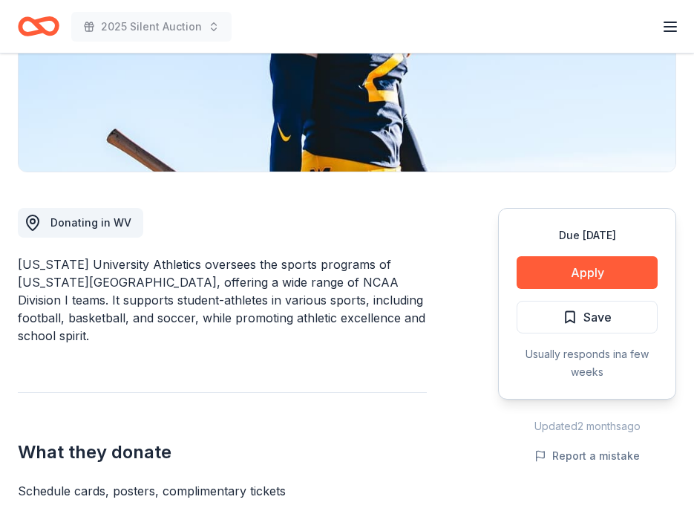
scroll to position [285, 0]
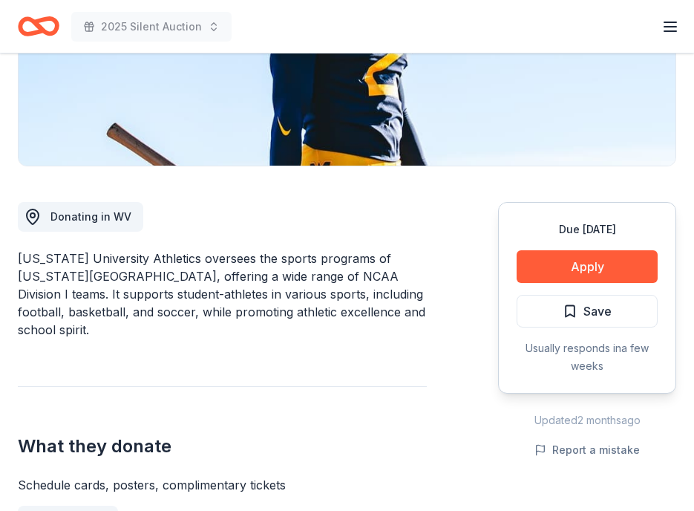
drag, startPoint x: 209, startPoint y: 275, endPoint x: 241, endPoint y: 311, distance: 48.9
click at [241, 312] on div "West Virginia University Athletics oversees the sports programs of West Virgini…" at bounding box center [222, 294] width 409 height 89
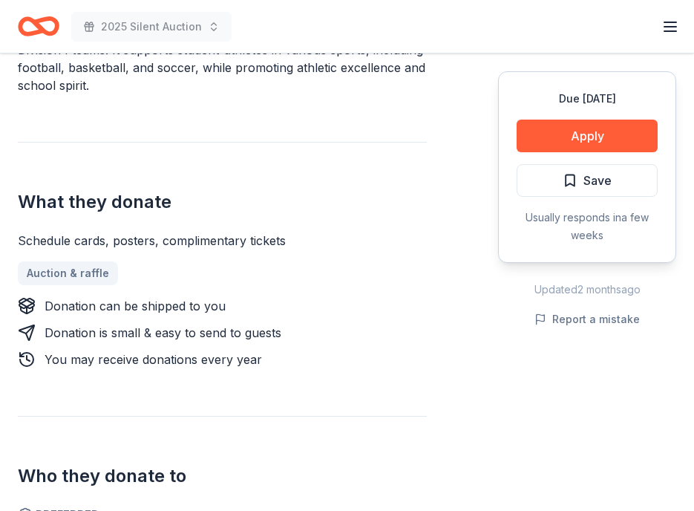
scroll to position [541, 0]
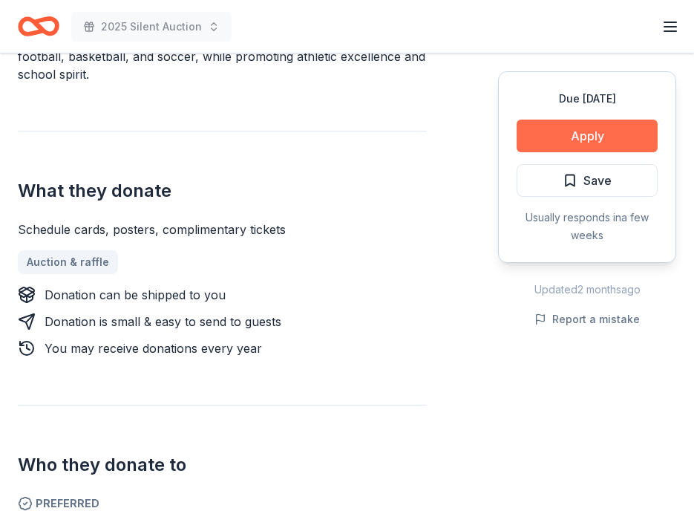
click at [582, 140] on button "Apply" at bounding box center [587, 136] width 141 height 33
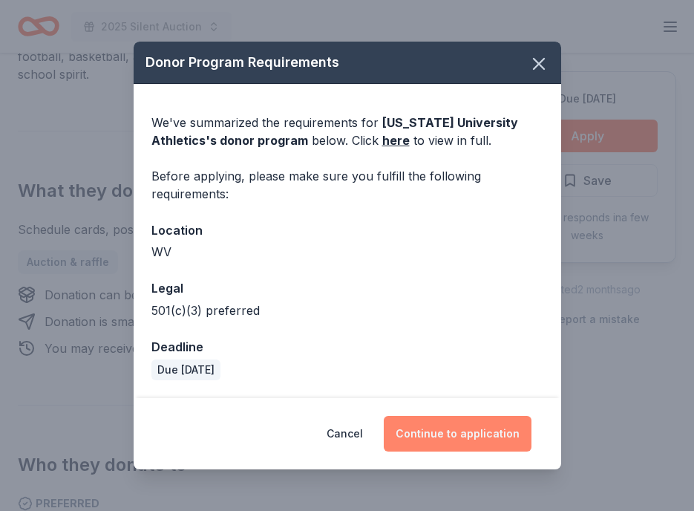
click at [448, 435] on button "Continue to application" at bounding box center [458, 434] width 148 height 36
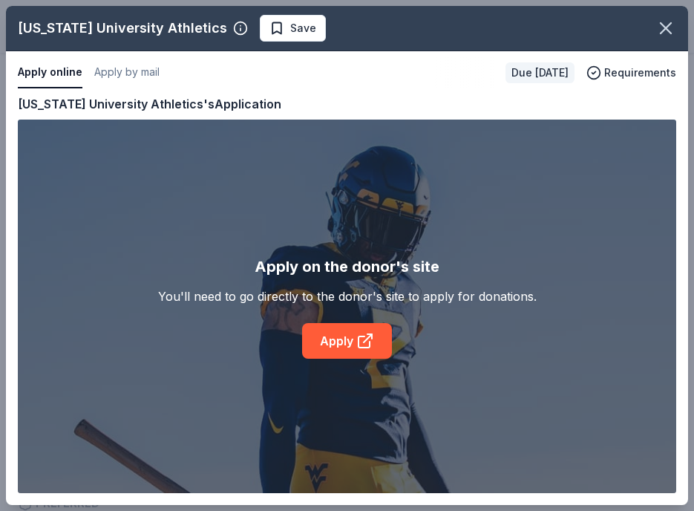
click at [329, 345] on div "West Virginia University Athletics Save Apply online Apply by mail Due in 60 da…" at bounding box center [347, 255] width 683 height 499
click at [352, 339] on div "West Virginia University Athletics Save Apply online Apply by mail Due in 60 da…" at bounding box center [347, 255] width 683 height 499
click at [369, 341] on div "West Virginia University Athletics Save Apply online Apply by mail Due in 60 da…" at bounding box center [347, 255] width 683 height 499
click at [111, 69] on div "West Virginia University Athletics Save Apply online Apply by mail Due in 60 da…" at bounding box center [347, 255] width 683 height 499
click at [672, 29] on icon "button" at bounding box center [666, 28] width 21 height 21
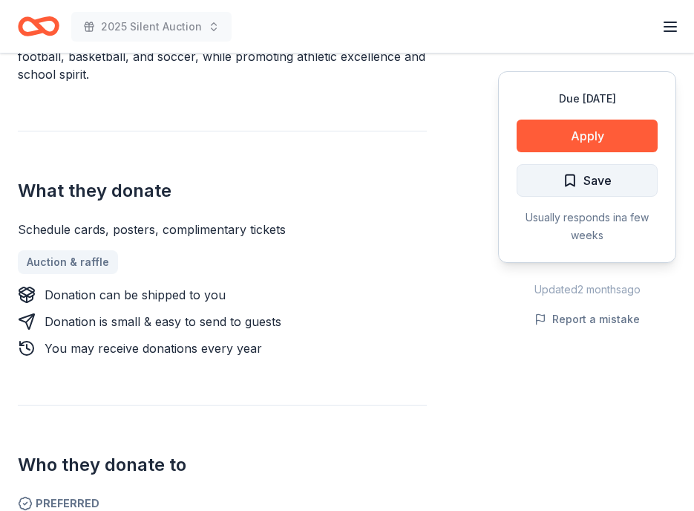
click at [599, 176] on span "Save" at bounding box center [598, 180] width 28 height 19
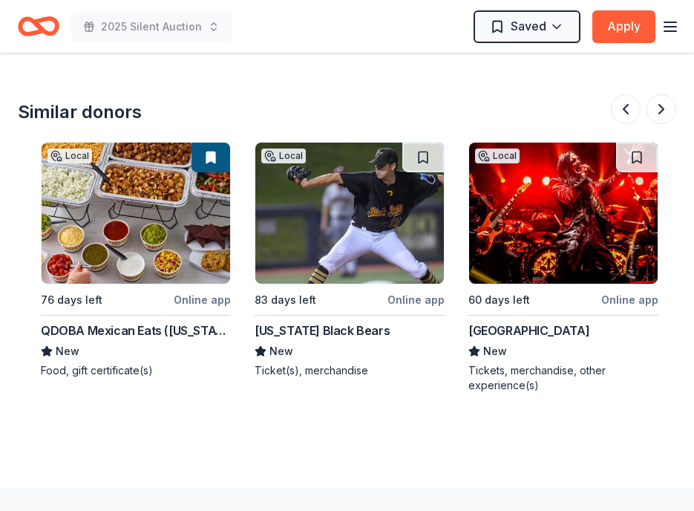
scroll to position [0, 1267]
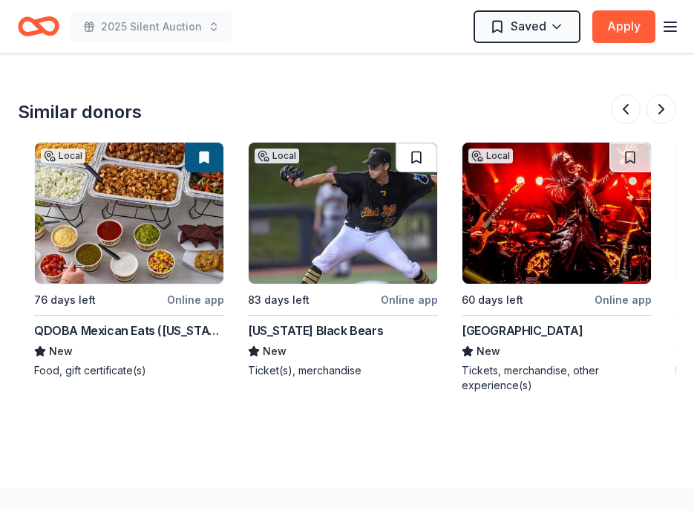
click at [410, 156] on button at bounding box center [417, 158] width 42 height 30
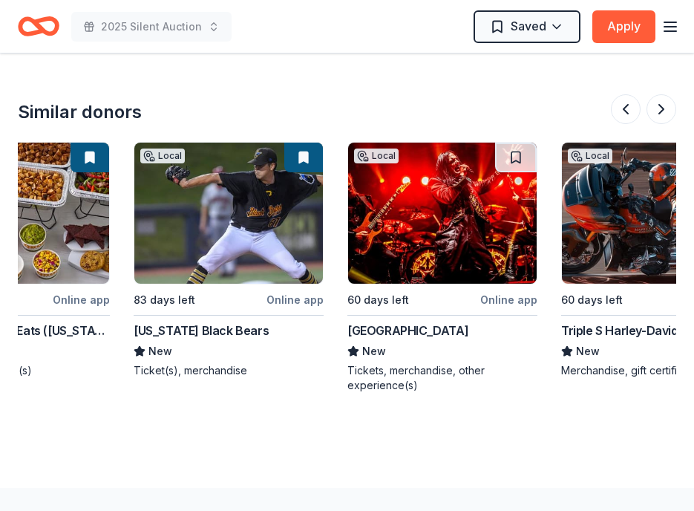
scroll to position [0, 1456]
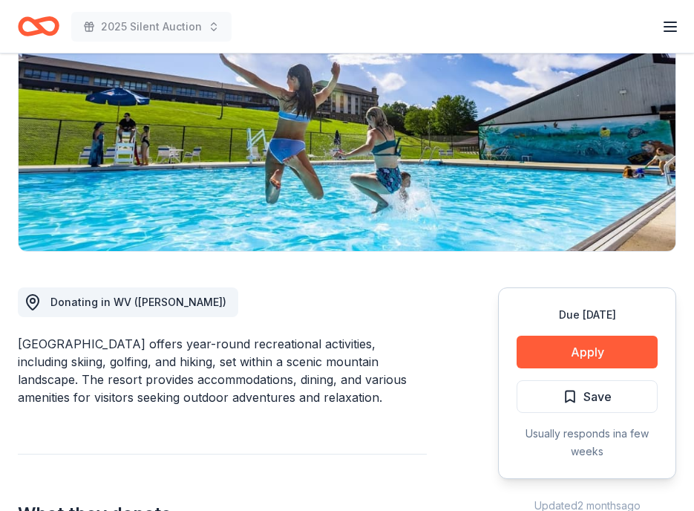
scroll to position [209, 0]
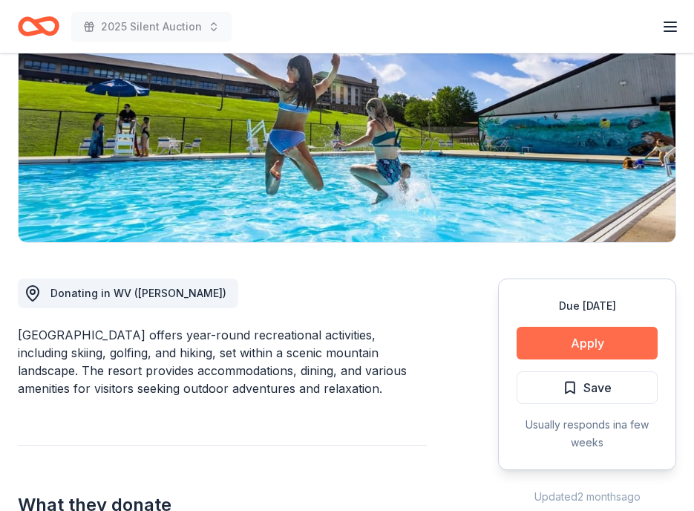
click at [575, 342] on button "Apply" at bounding box center [587, 343] width 141 height 33
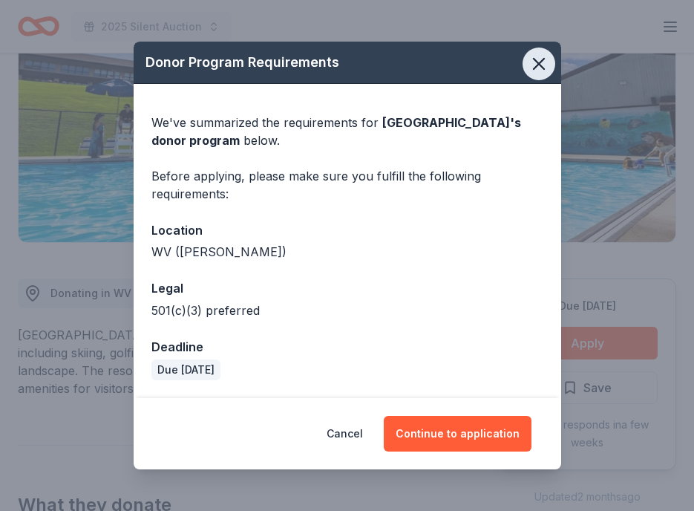
click at [539, 65] on icon "button" at bounding box center [539, 63] width 21 height 21
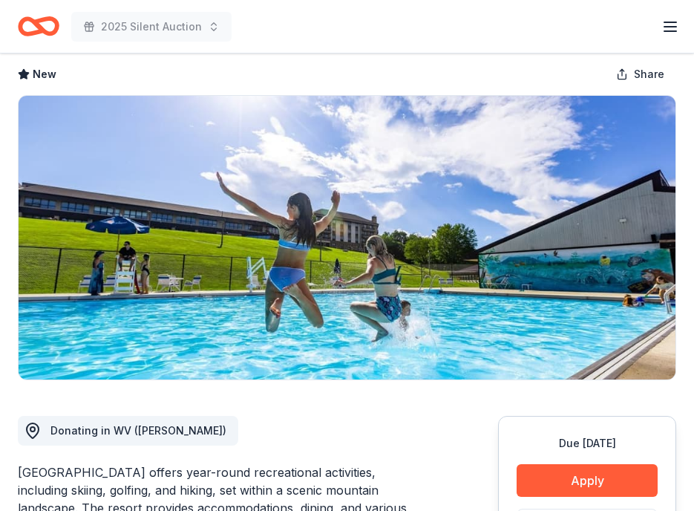
scroll to position [0, 0]
